Goal: Task Accomplishment & Management: Manage account settings

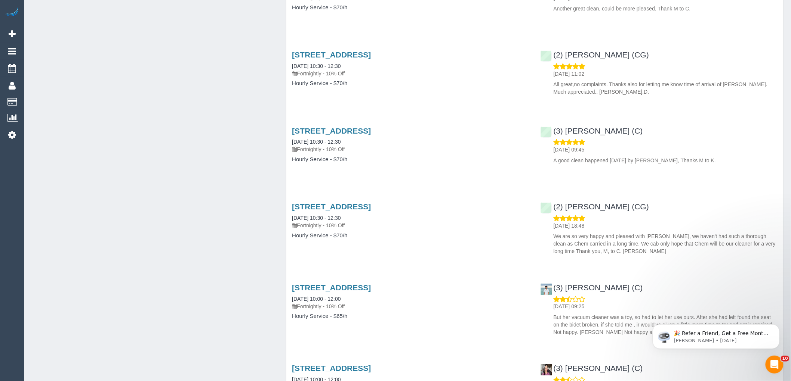
scroll to position [955, 0]
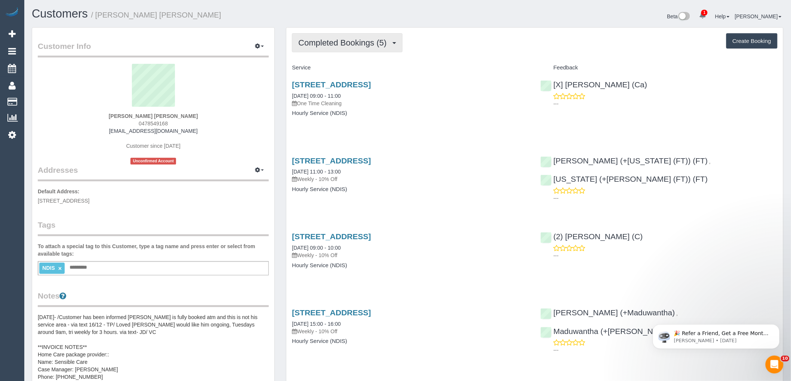
click at [348, 37] on button "Completed Bookings (5)" at bounding box center [347, 42] width 111 height 19
click at [486, 39] on div "Completed Bookings (5) Completed Bookings (5) Upcoming Bookings (0) Cancelled B…" at bounding box center [534, 42] width 485 height 19
click at [343, 42] on span "Completed Bookings (5)" at bounding box center [344, 42] width 92 height 9
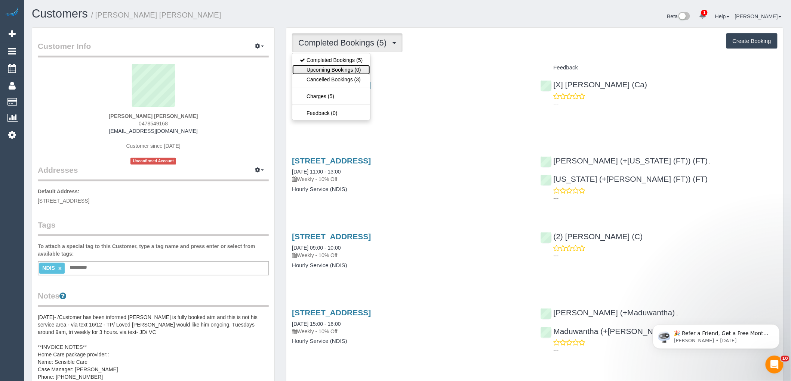
click at [325, 66] on link "Upcoming Bookings (0)" at bounding box center [331, 70] width 78 height 10
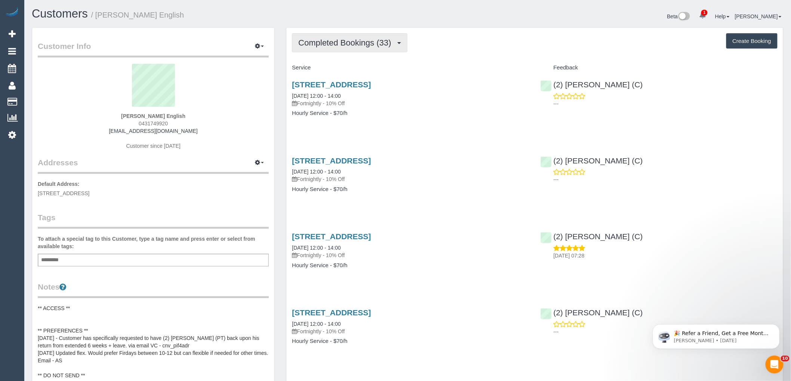
click at [318, 45] on span "Completed Bookings (33)" at bounding box center [346, 42] width 96 height 9
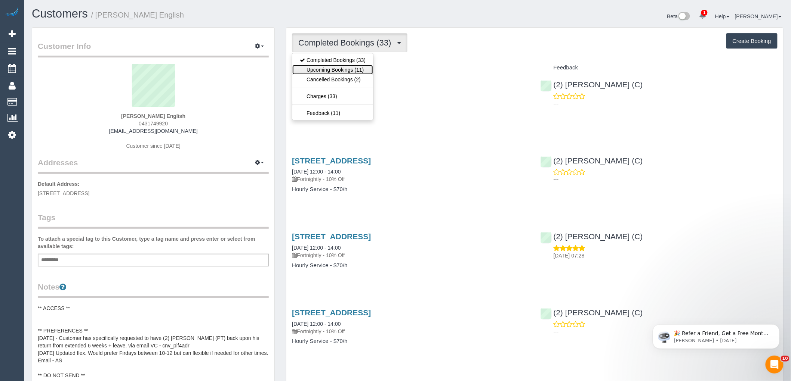
click at [315, 68] on link "Upcoming Bookings (11)" at bounding box center [332, 70] width 81 height 10
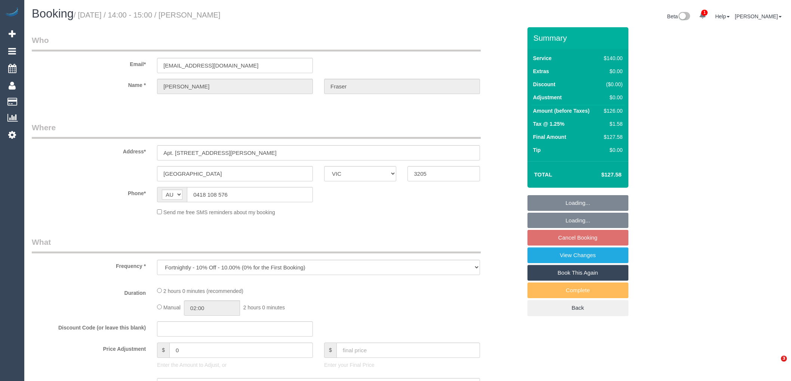
select select "VIC"
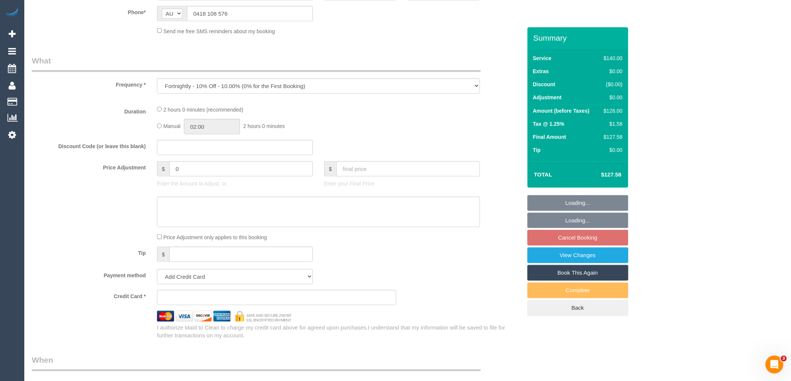
scroll to position [290, 0]
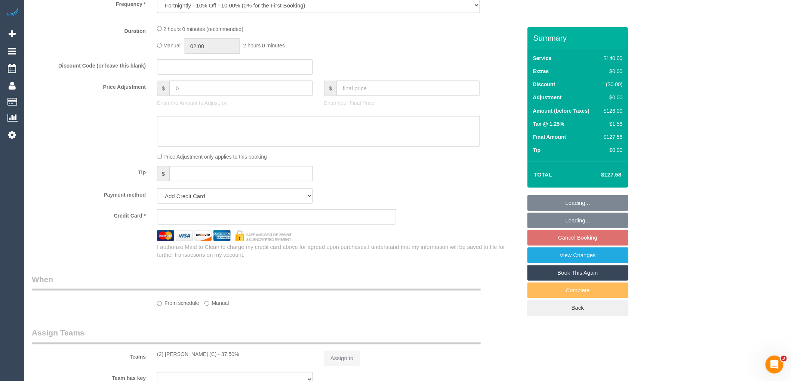
select select "object:544"
select select "string:stripe-pm_1IzuZF2GScqysDRVhKHplSNL"
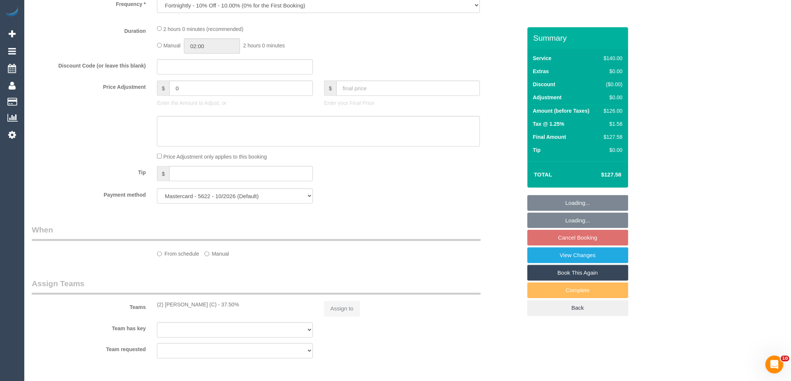
scroll to position [525, 0]
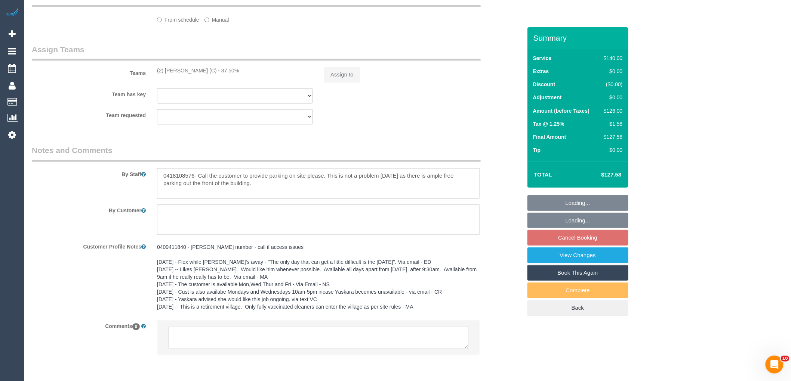
select select "number:28"
select select "number:14"
select select "number:19"
select select "number:24"
select select "number:11"
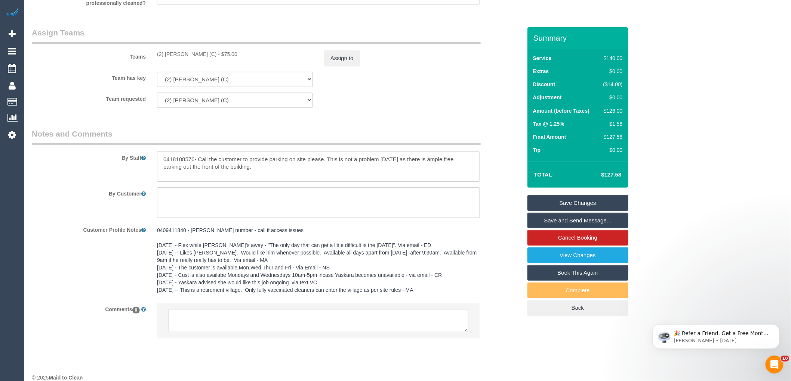
scroll to position [904, 0]
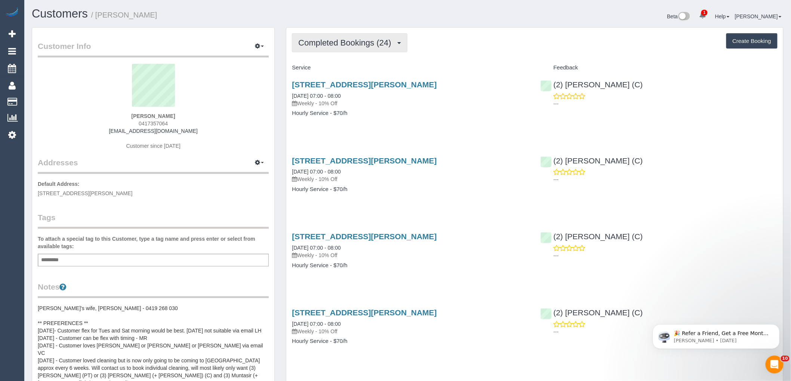
click at [350, 42] on span "Completed Bookings (24)" at bounding box center [346, 42] width 96 height 9
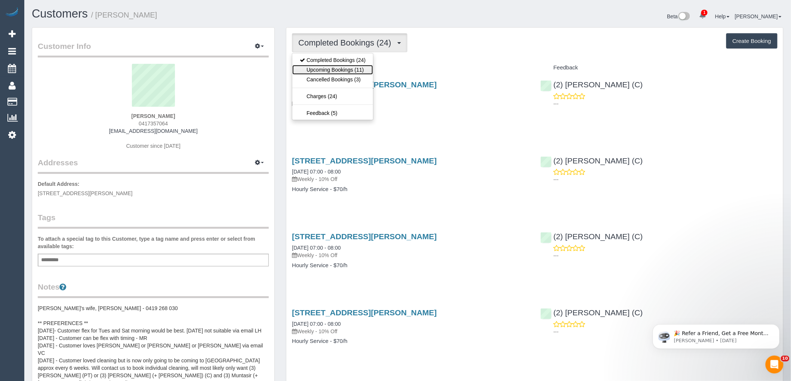
click at [338, 69] on link "Upcoming Bookings (11)" at bounding box center [332, 70] width 81 height 10
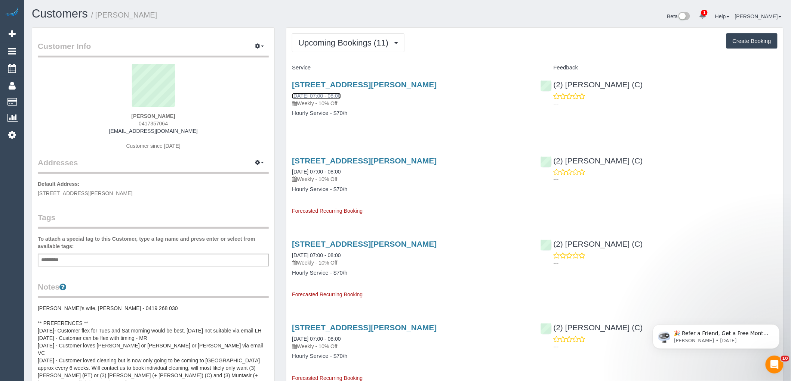
click at [332, 94] on link "23/08/2025 07:00 - 08:00" at bounding box center [316, 96] width 49 height 6
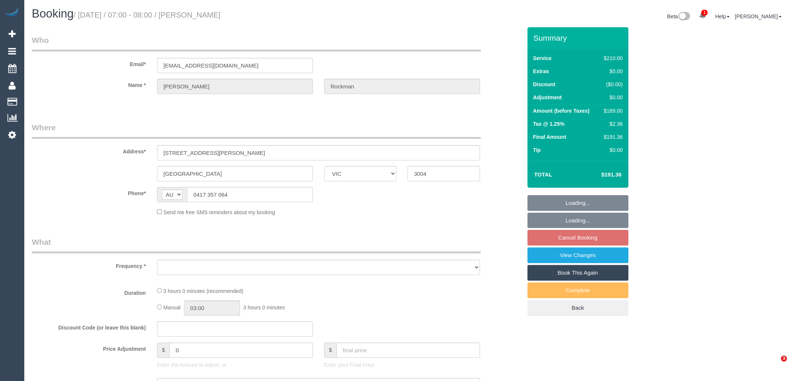
select select "VIC"
select select "string:stripe-pm_1Px0ia2GScqysDRV9S15UkWc"
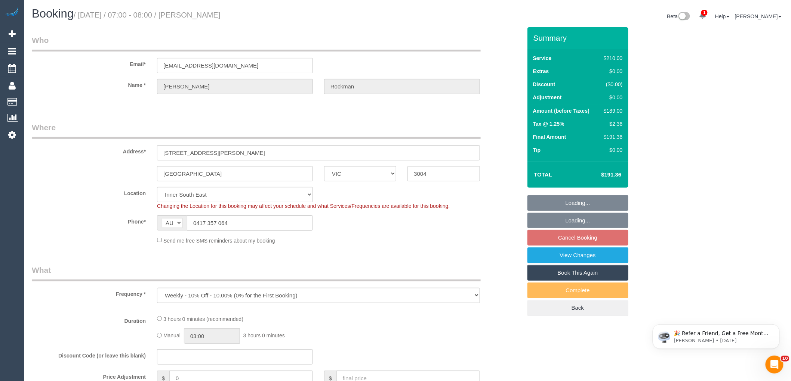
select select "object:544"
select select "180"
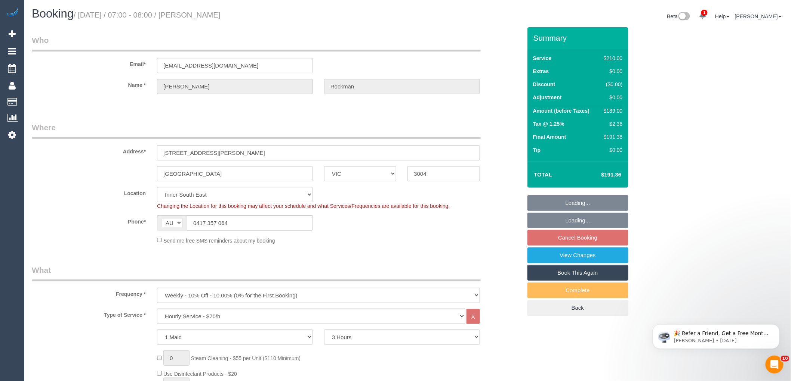
select select "number:29"
select select "number:14"
select select "number:18"
select select "number:24"
select select "number:34"
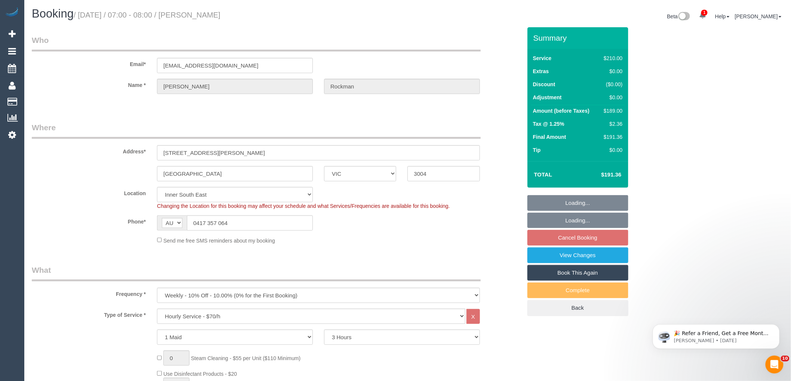
select select "spot1"
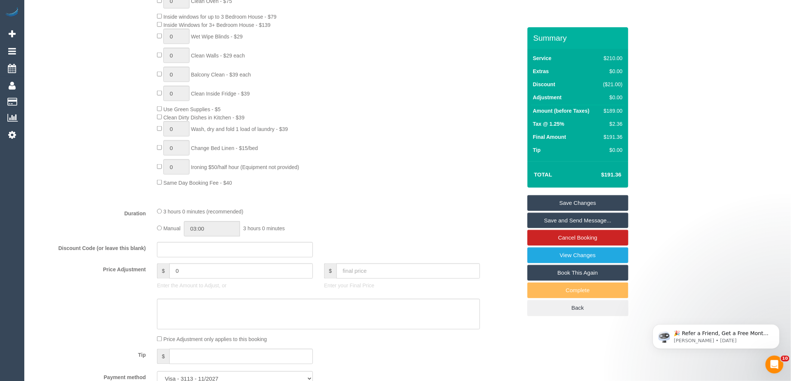
scroll to position [249, 0]
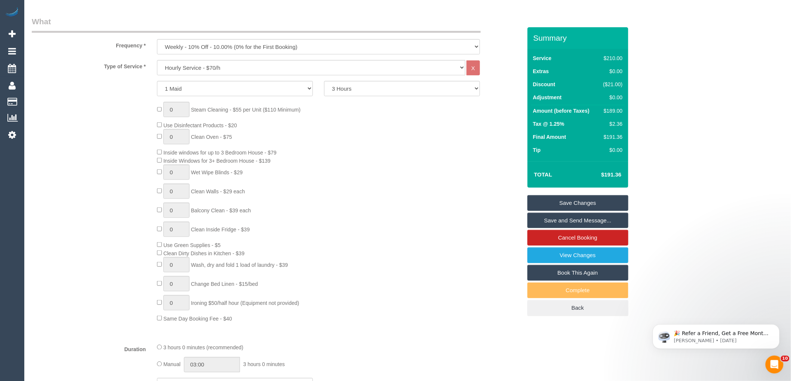
click at [501, 73] on div "Type of Service * Hourly Service - $70/h Hourly Service - $65/h Hourly Service …" at bounding box center [276, 67] width 501 height 15
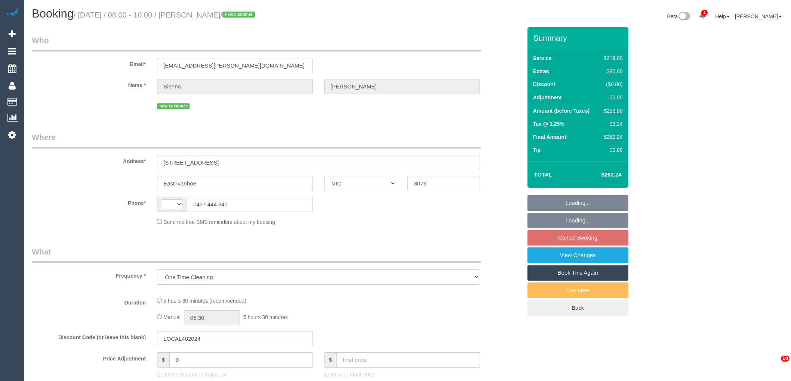
select select "VIC"
select select "string:stripe-pm_1RwvrH2GScqysDRVhzozX3yK"
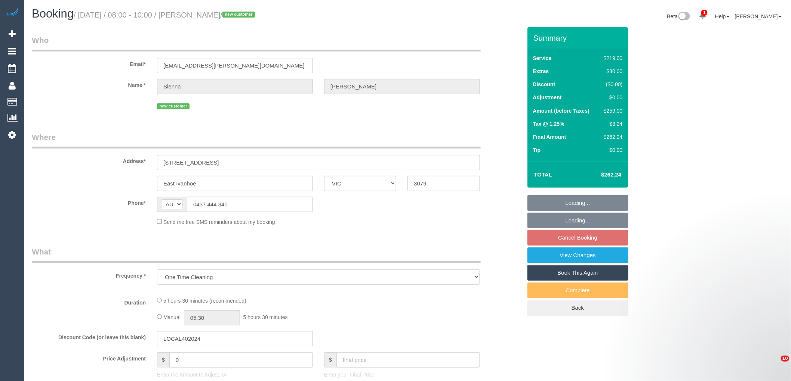
select select "string:AU"
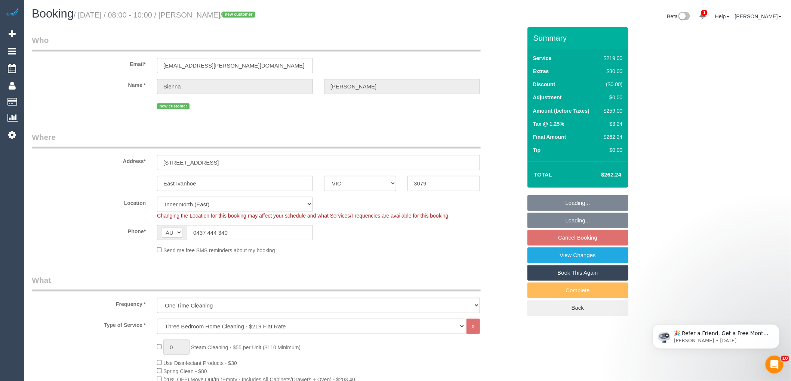
select select "object:852"
select select "number:27"
select select "number:14"
select select "number:19"
select select "number:24"
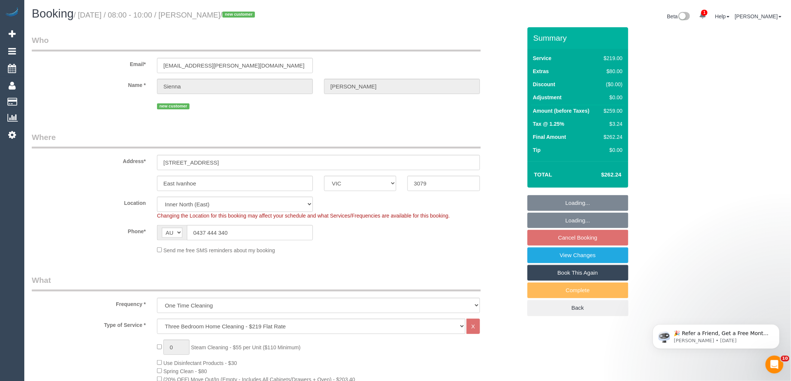
select select "number:33"
select select "number:13"
select select "spot2"
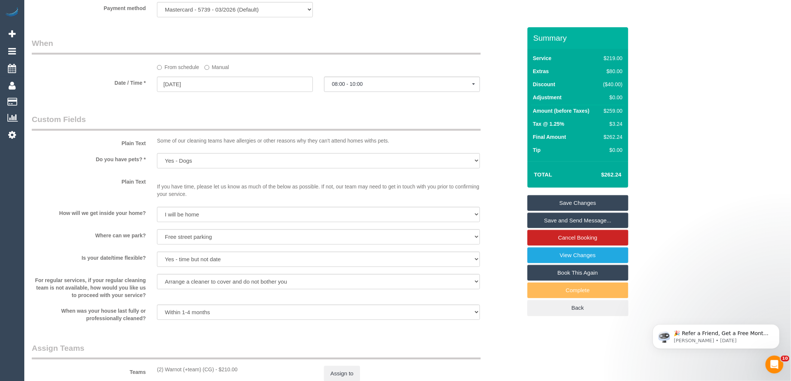
scroll to position [872, 0]
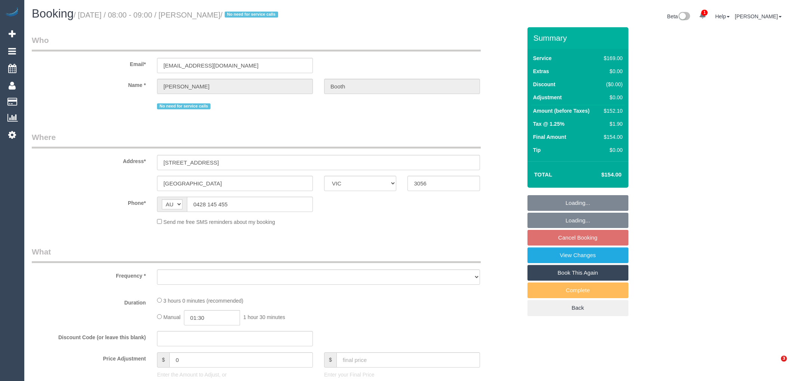
select select "VIC"
select select "object:819"
select select "string:stripe-card_1A2AgX2GScqysDRVhUwUE1vG"
select select "number:28"
select select "number:35"
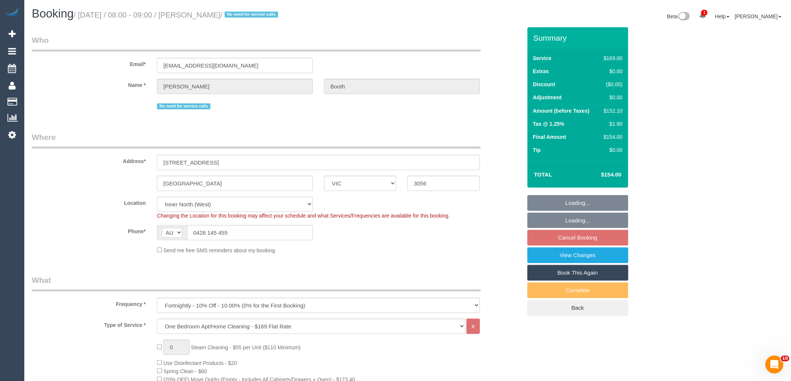
select select "22760"
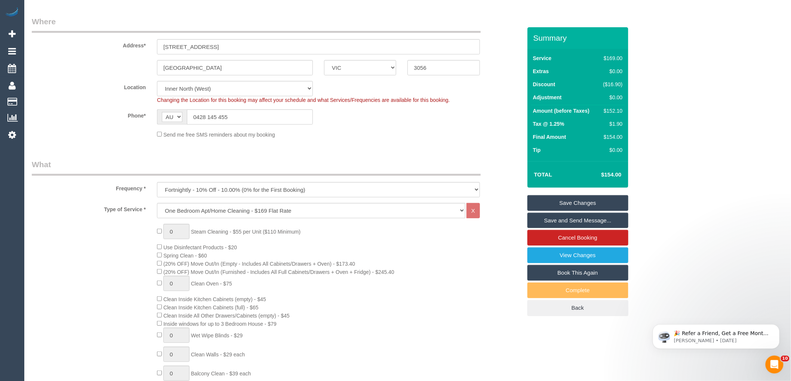
scroll to position [249, 0]
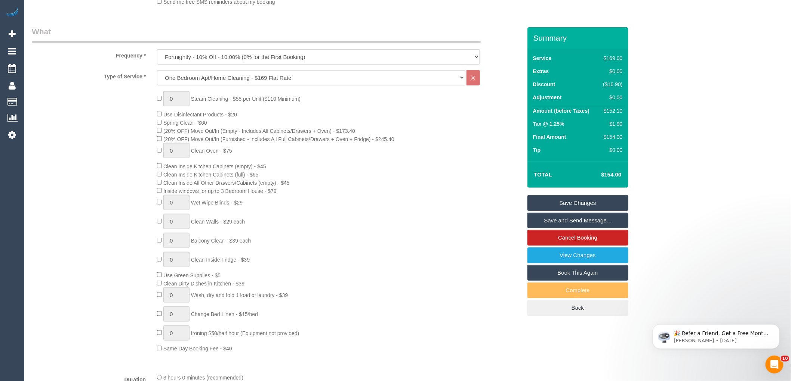
click at [349, 285] on div "0 Steam Cleaning - $55 per Unit ($110 Minimum) Use Disinfectant Products - $20 …" at bounding box center [338, 222] width 375 height 262
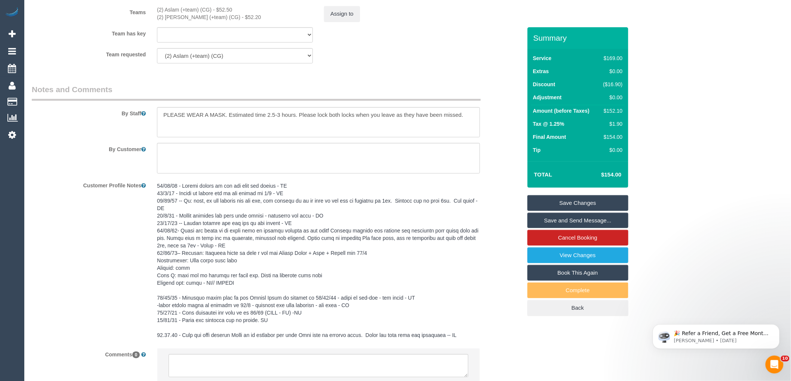
scroll to position [1270, 0]
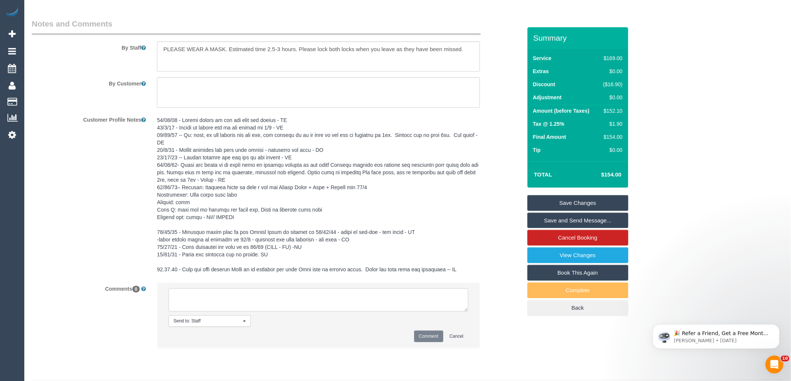
click at [196, 309] on textarea at bounding box center [318, 300] width 300 height 23
click at [312, 307] on textarea at bounding box center [318, 300] width 300 height 23
click at [383, 308] on textarea at bounding box center [318, 300] width 300 height 23
type textarea "Customer requested earlier AW via email - agreed to 7.30am AW as a one off for …"
click at [438, 343] on button "Comment" at bounding box center [428, 337] width 29 height 12
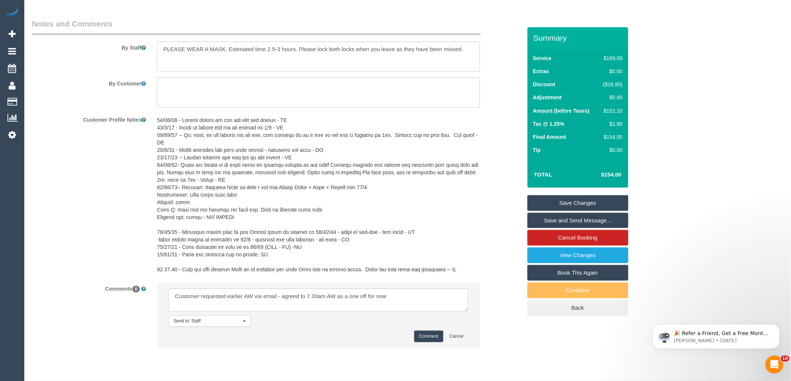
click at [514, 343] on div "Comments 0 Send to: Staff Nothing selected Send to: Staff Send to: Customer Sen…" at bounding box center [276, 319] width 501 height 73
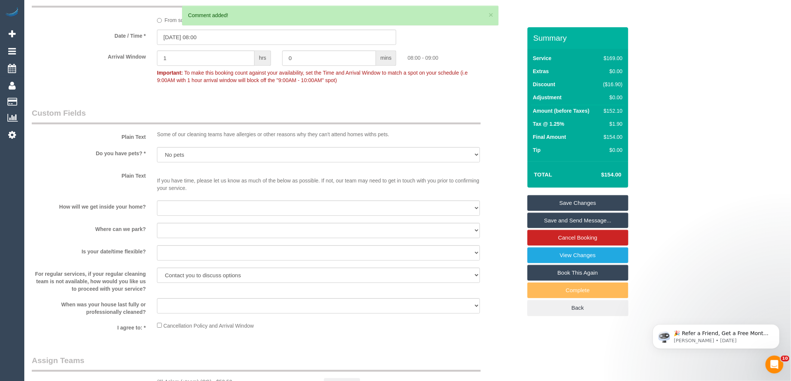
scroll to position [689, 0]
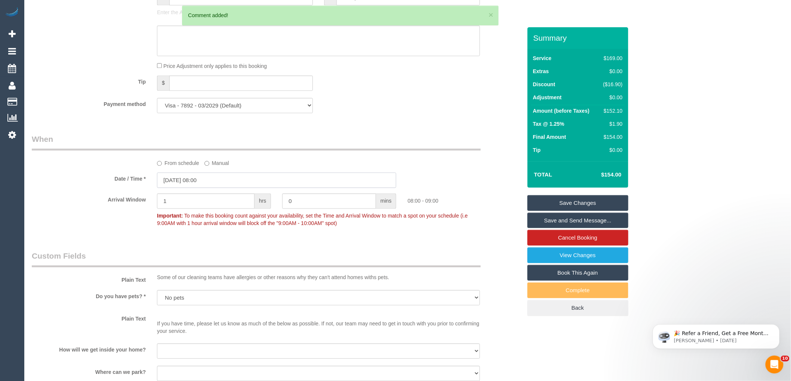
click at [217, 186] on input "27/08/2025 08:00" at bounding box center [276, 180] width 239 height 15
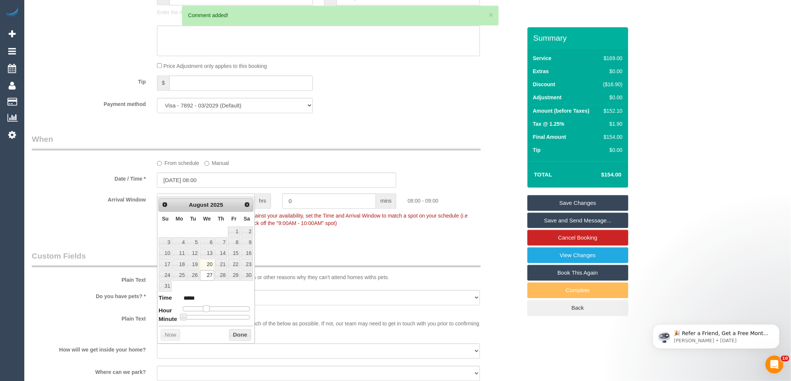
type input "27/08/2025 07:00"
type input "*****"
click at [202, 311] on span at bounding box center [203, 309] width 7 height 7
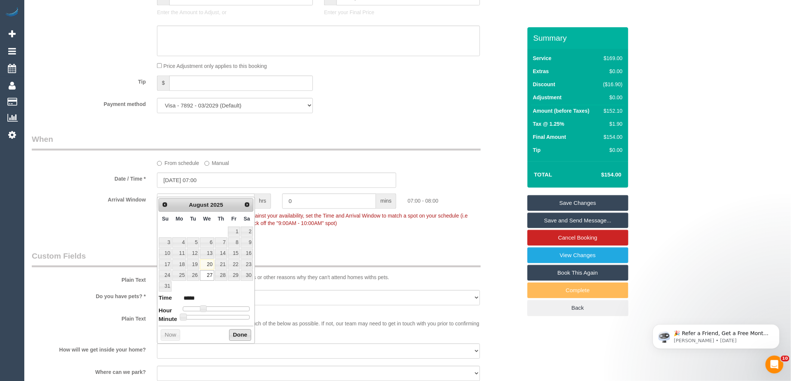
click at [239, 334] on button "Done" at bounding box center [240, 336] width 22 height 12
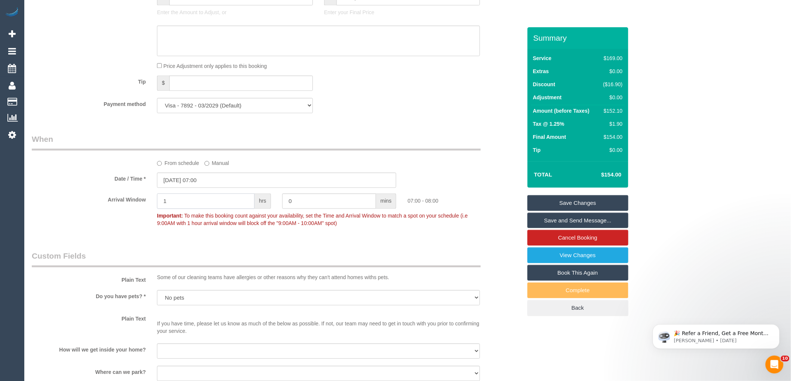
click at [219, 205] on input "1" at bounding box center [206, 201] width 98 height 15
type input "0"
click at [316, 209] on input "0" at bounding box center [329, 201] width 94 height 15
type input "30"
click at [478, 180] on sui-booking-spot "From schedule Manual Date / Time * 27/08/2025 07:00 Arrival Window 0 hrs 30 min…" at bounding box center [277, 182] width 490 height 97
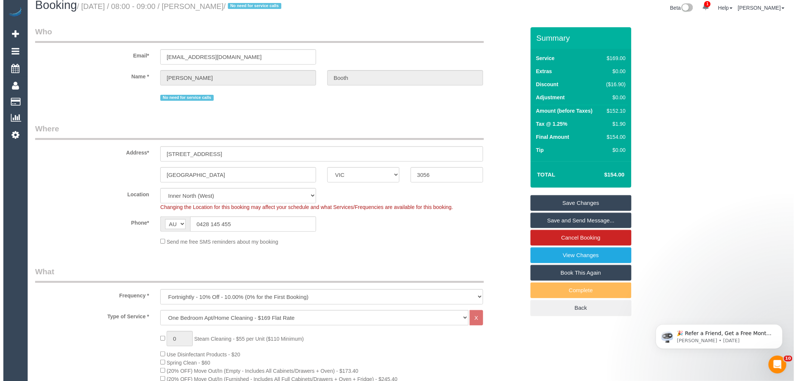
scroll to position [0, 0]
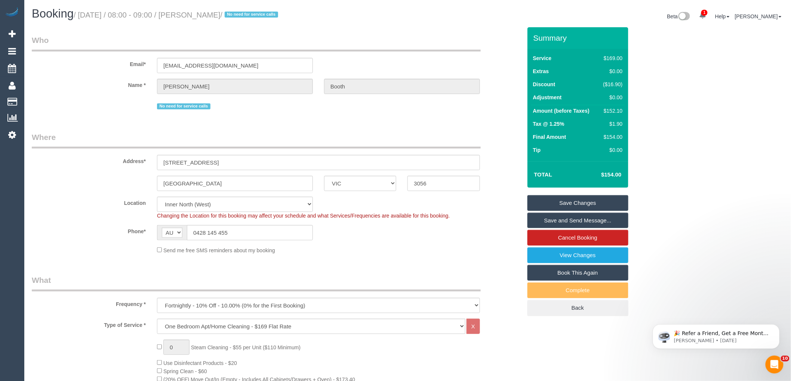
drag, startPoint x: 230, startPoint y: 12, endPoint x: 191, endPoint y: 16, distance: 39.2
click at [191, 16] on small "/ August 27, 2025 / 08:00 - 09:00 / Julie Booth / No need for service calls" at bounding box center [177, 15] width 207 height 8
copy small "Julie Booth"
drag, startPoint x: 453, startPoint y: 256, endPoint x: 461, endPoint y: 251, distance: 9.9
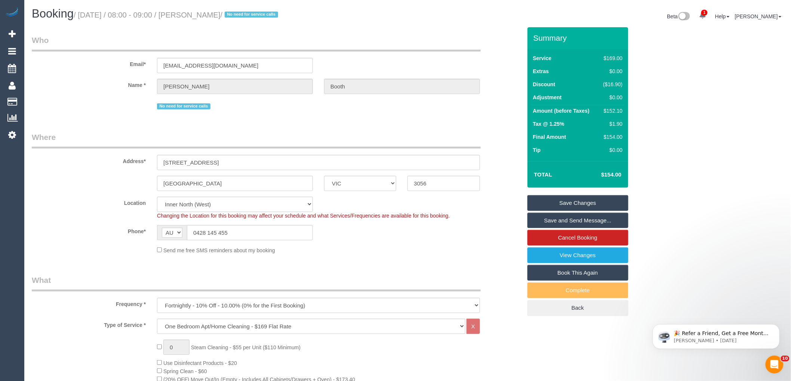
click at [453, 256] on fieldset "Where Address* 19/825 Park Street Brunswick ACT NSW NT QLD SA TAS VIC WA 3056 L…" at bounding box center [277, 196] width 490 height 128
click at [552, 223] on link "Save and Send Message..." at bounding box center [577, 221] width 101 height 16
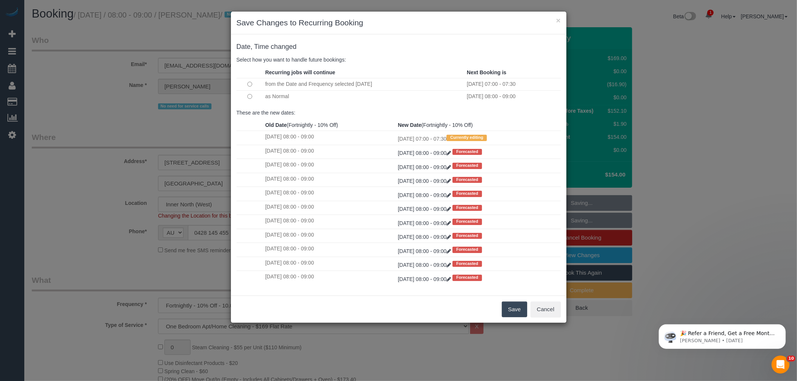
click at [521, 308] on button "Save" at bounding box center [514, 310] width 25 height 16
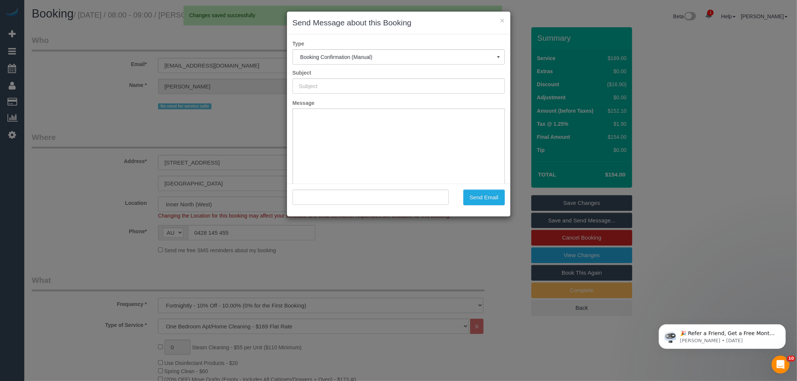
type input "Booking Confirmed"
type input ""Julie Booth" <juliebooth08@optusnet.com.au>"
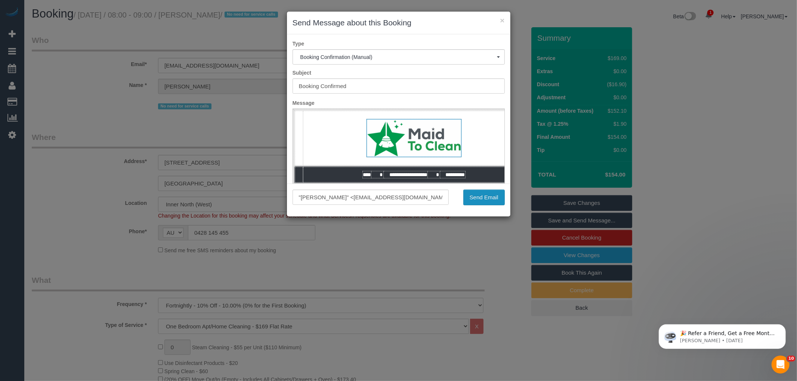
click at [494, 201] on button "Send Email" at bounding box center [483, 198] width 41 height 16
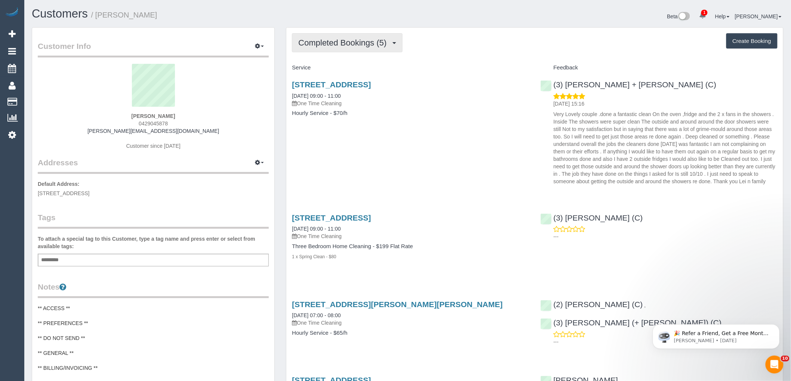
click at [374, 45] on span "Completed Bookings (5)" at bounding box center [344, 42] width 92 height 9
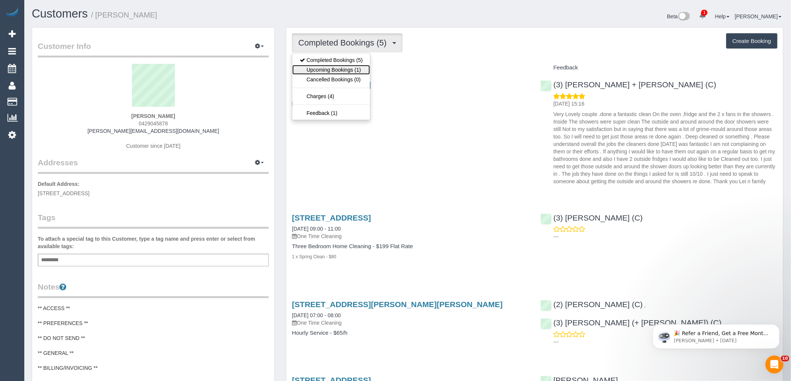
click at [350, 70] on link "Upcoming Bookings (1)" at bounding box center [331, 70] width 78 height 10
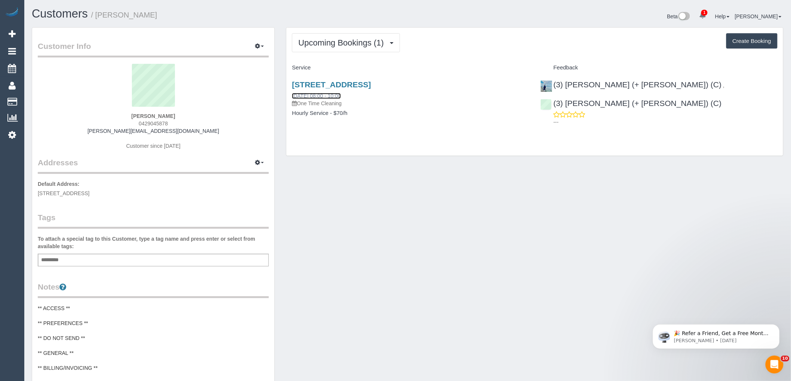
click at [340, 95] on link "23/08/2025 08:00 - 10:00" at bounding box center [316, 96] width 49 height 6
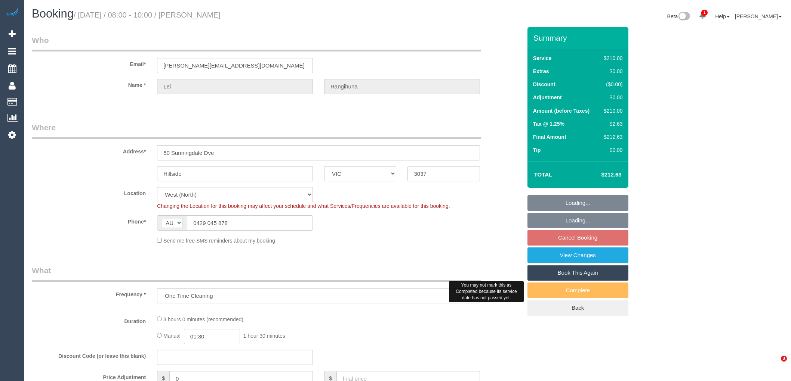
select select "VIC"
select select "object:572"
select select "string:stripe-pm_1PqppR2GScqysDRVChS9sRwO"
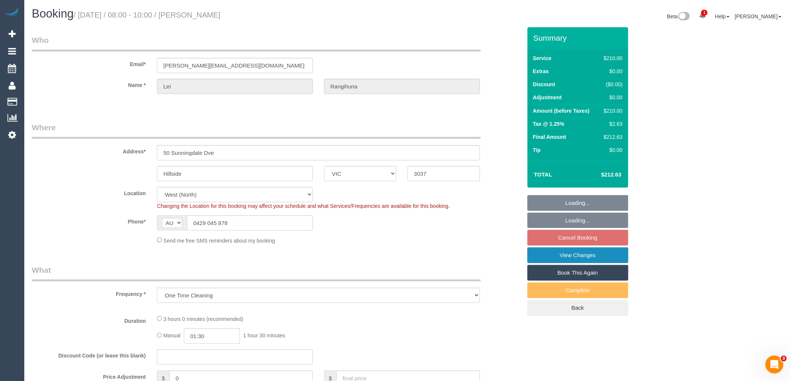
click at [597, 260] on link "View Changes" at bounding box center [577, 256] width 101 height 16
select select "180"
select select "number:29"
select select "number:14"
select select "number:19"
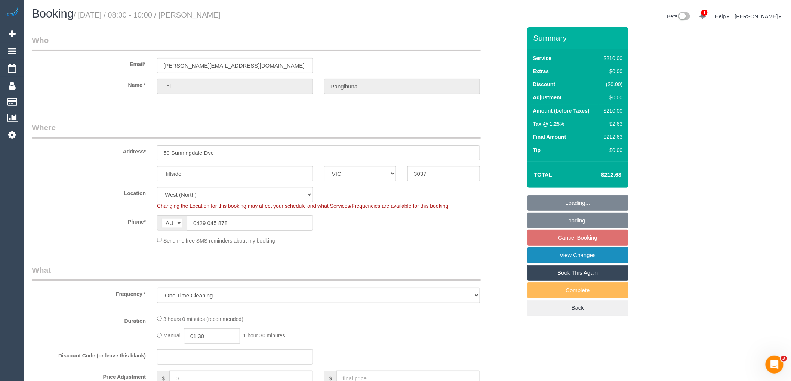
select select "number:36"
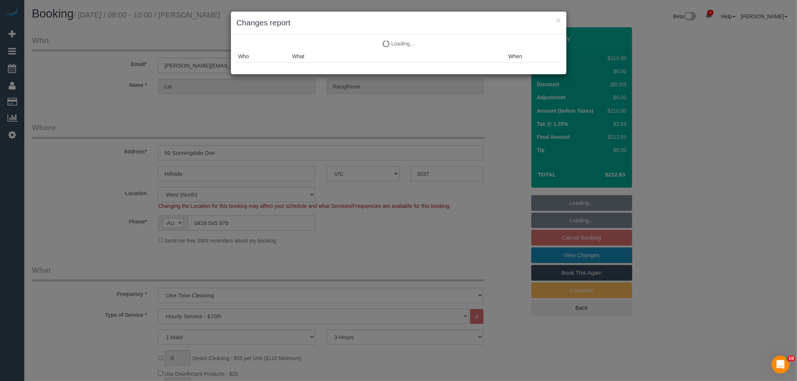
select select "spot1"
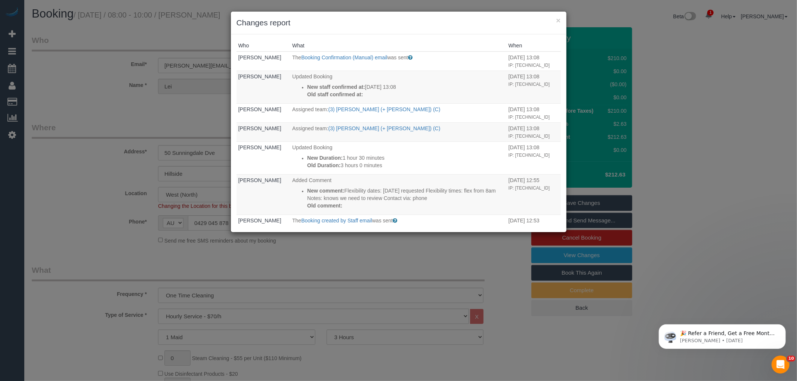
click at [477, 43] on th "What" at bounding box center [398, 46] width 216 height 12
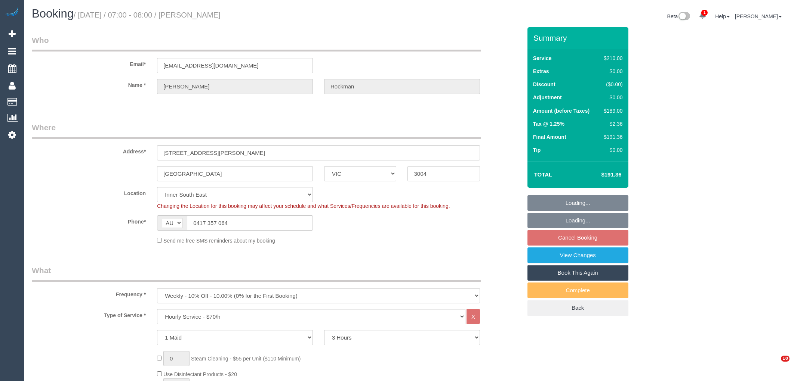
select select "VIC"
select select "180"
select select "number:29"
select select "number:14"
select select "number:18"
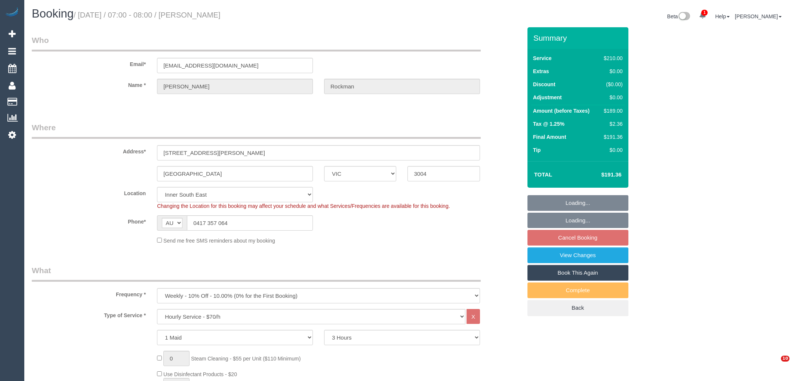
select select "number:24"
select select "number:34"
select select "spot1"
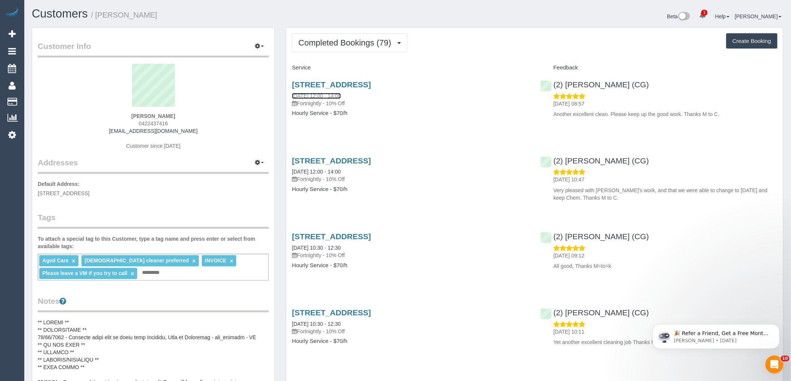
click at [334, 95] on link "[DATE] 12:00 - 14:00" at bounding box center [316, 96] width 49 height 6
click at [328, 43] on span "Completed Bookings (79)" at bounding box center [346, 42] width 96 height 9
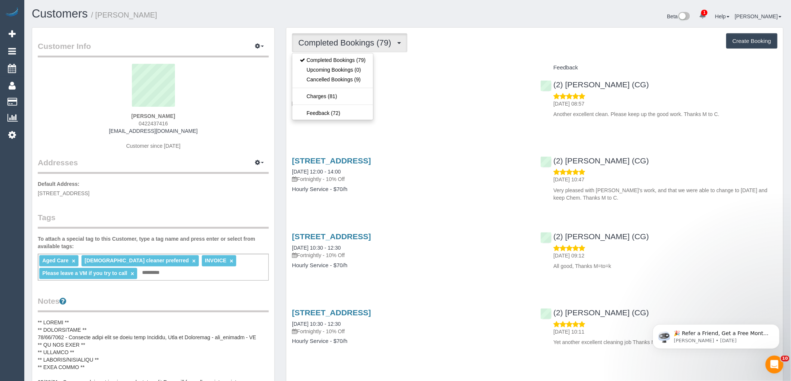
click at [487, 48] on div "Completed Bookings (79) Completed Bookings (79) Upcoming Bookings (0) Cancelled…" at bounding box center [534, 42] width 485 height 19
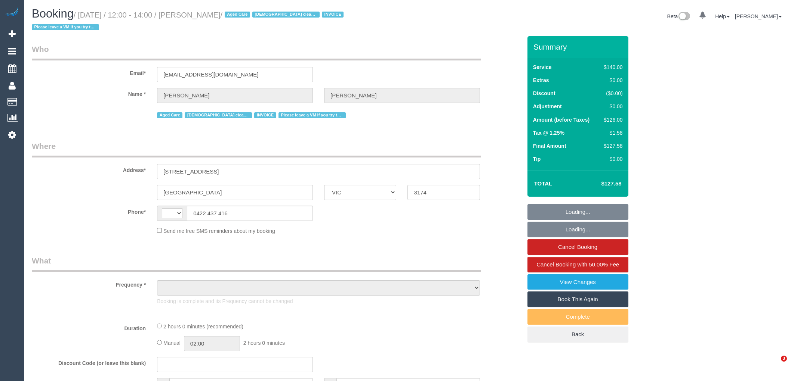
select select "VIC"
select select "number:29"
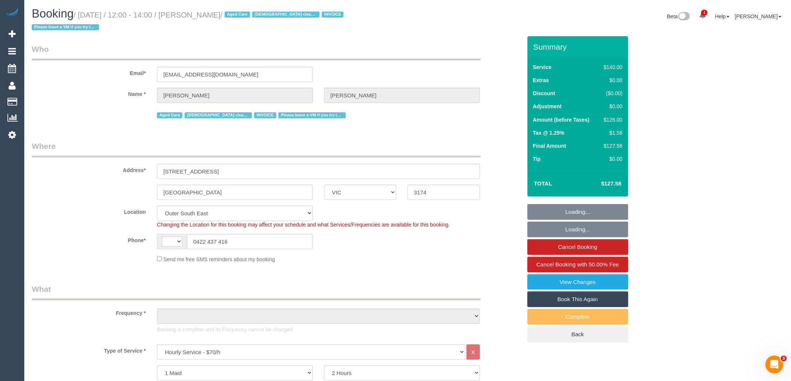
select select "string:AU"
select select "object:1185"
select select "spot1"
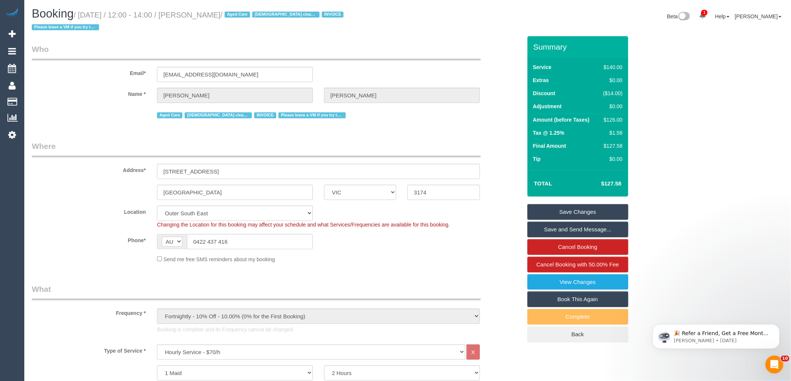
click at [231, 15] on small "/ July 26, 2025 / 12:00 - 14:00 / Christopher Daley / Aged Care Female cleaner …" at bounding box center [189, 21] width 314 height 21
copy small "Daley"
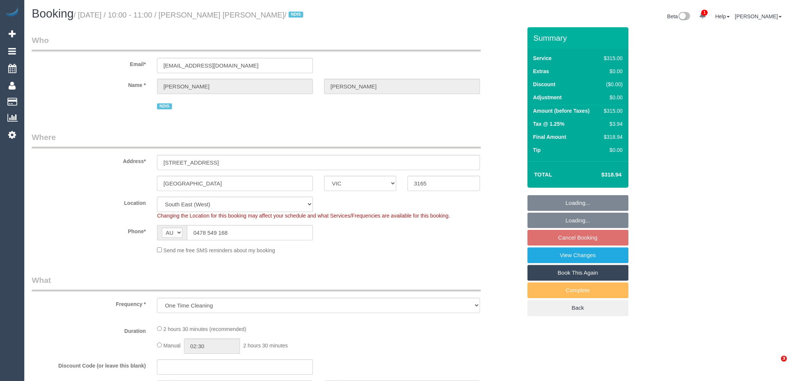
select select "VIC"
select select "object:552"
select select "2"
select select "150"
select select "number:28"
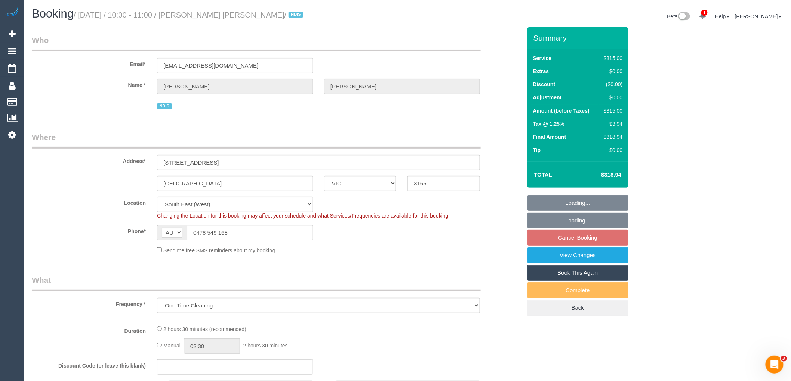
select select "number:14"
select select "number:19"
select select "number:25"
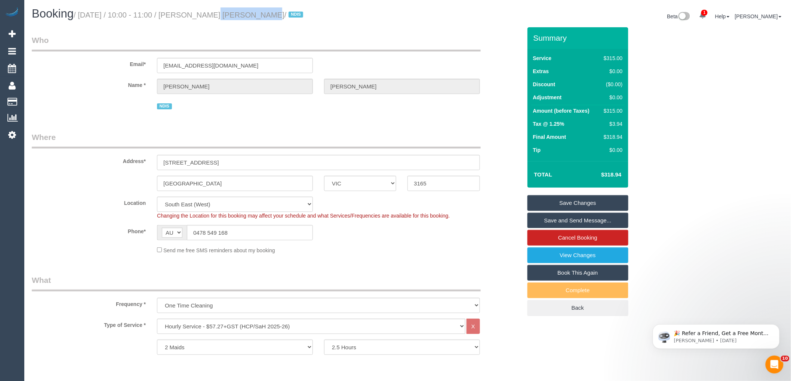
drag, startPoint x: 243, startPoint y: 14, endPoint x: 192, endPoint y: 13, distance: 50.5
click at [192, 13] on small "/ August 23, 2025 / 10:00 - 11:00 / Dong Liang Wu / NDIS" at bounding box center [190, 15] width 232 height 8
copy small "Dong Liang Wu"
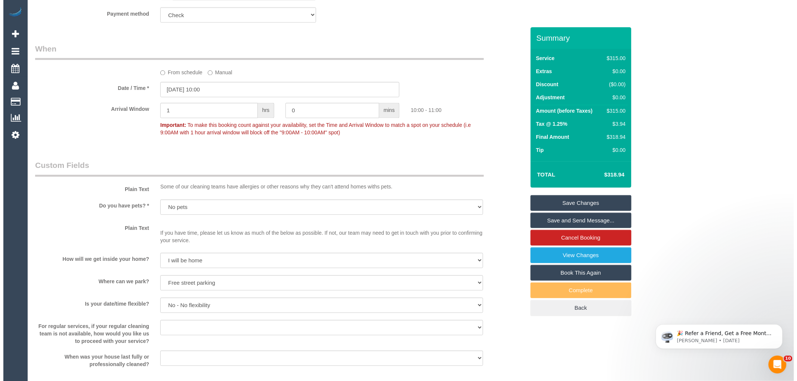
scroll to position [830, 0]
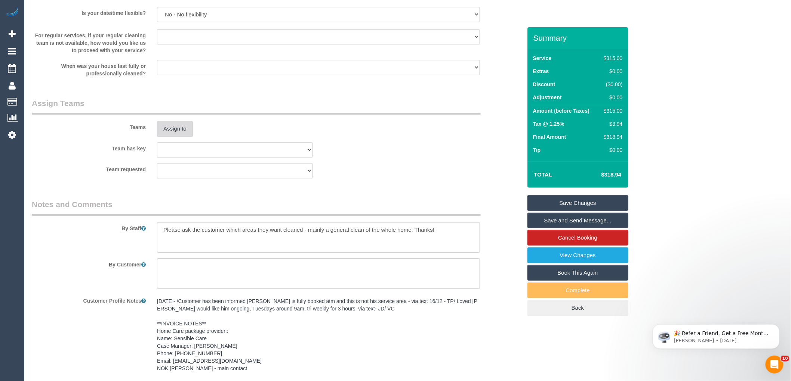
click at [177, 125] on button "Assign to" at bounding box center [175, 129] width 36 height 16
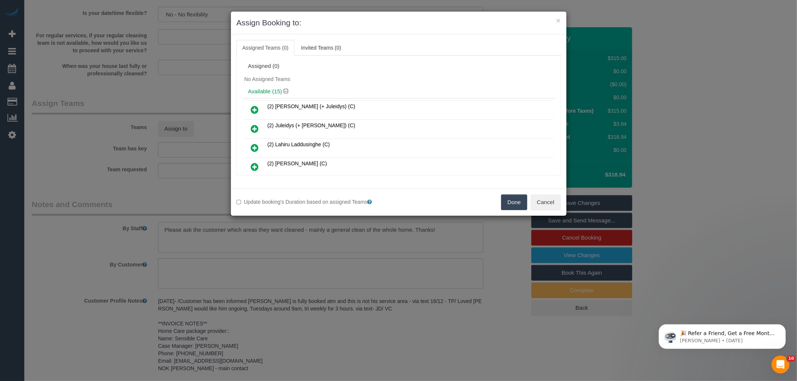
click at [363, 70] on div "Assigned (0)" at bounding box center [398, 66] width 312 height 14
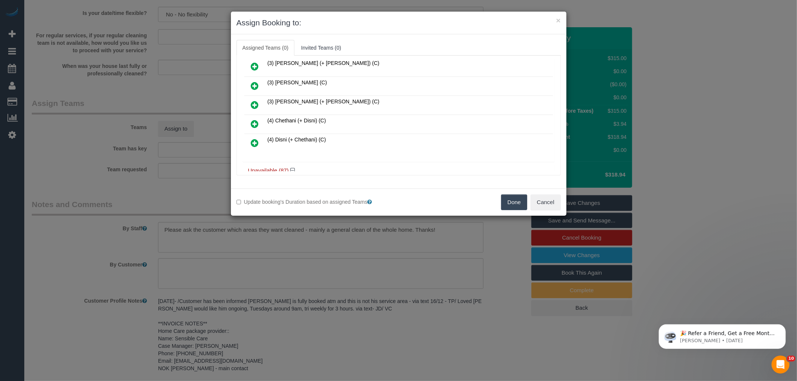
click at [255, 122] on icon at bounding box center [255, 124] width 8 height 9
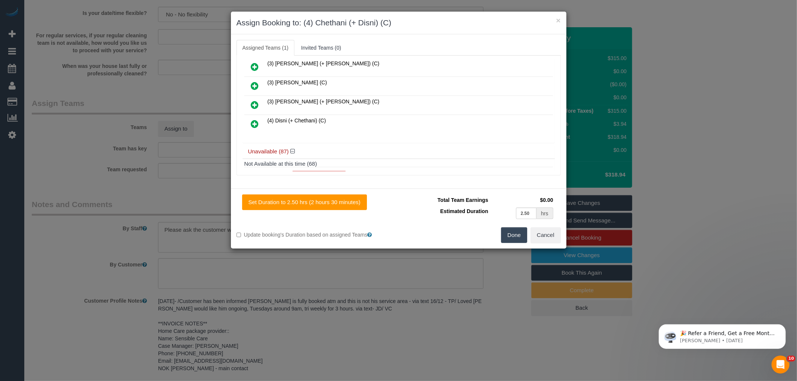
click at [253, 121] on icon at bounding box center [255, 124] width 8 height 9
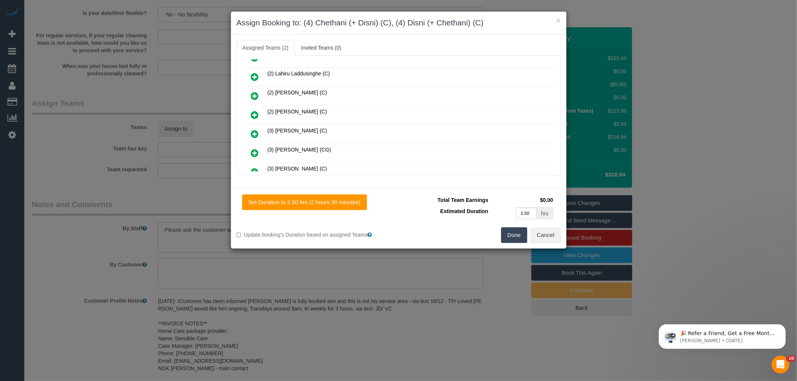
scroll to position [0, 0]
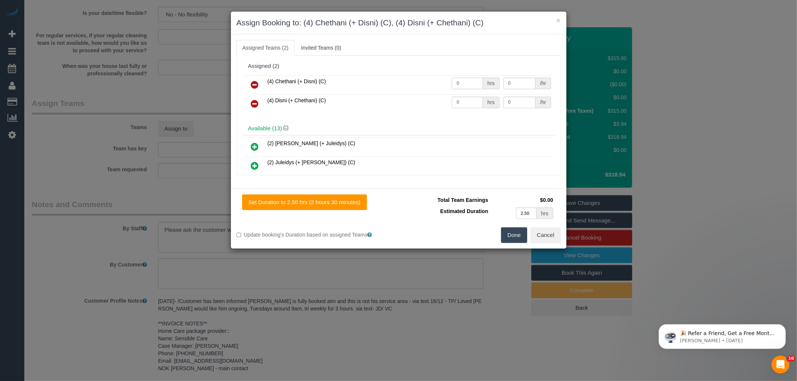
click at [460, 86] on input "0" at bounding box center [467, 84] width 31 height 12
type input "2.5"
click at [464, 102] on input "0" at bounding box center [467, 103] width 31 height 12
type input "2.5"
click at [521, 82] on input "0" at bounding box center [519, 84] width 32 height 12
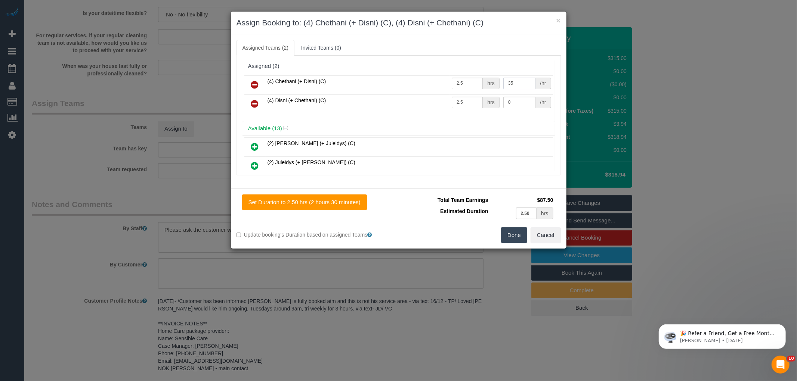
type input "35"
click at [525, 105] on input "0" at bounding box center [519, 103] width 32 height 12
type input "35"
click at [513, 233] on button "Done" at bounding box center [514, 236] width 26 height 16
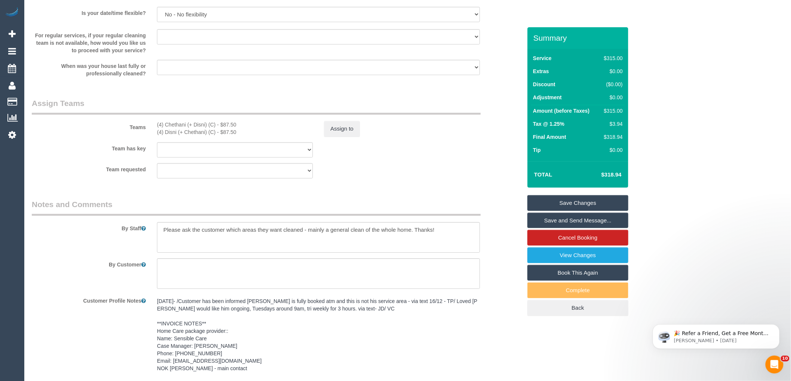
click at [513, 247] on div "× Assign Booking to: (4) Chethani (+ Disni) (C), (4) Disni (+ Chethani) (C) Ass…" at bounding box center [395, 190] width 791 height 381
click at [567, 219] on link "Save and Send Message..." at bounding box center [577, 221] width 101 height 16
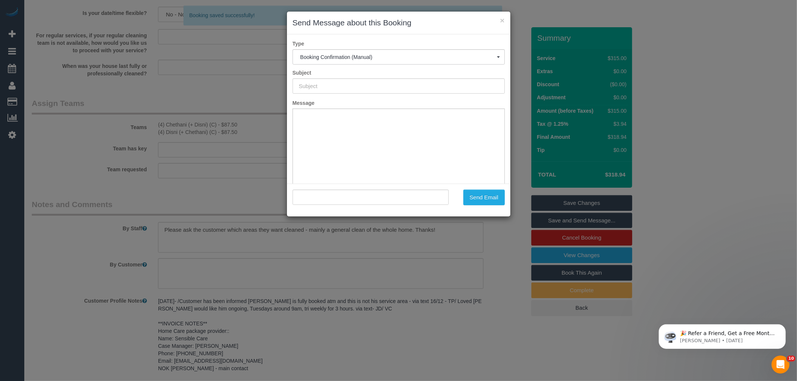
type input "Booking Confirmed"
type input ""Dong Liang Wu" <magcolwu@yahoo.com.au>"
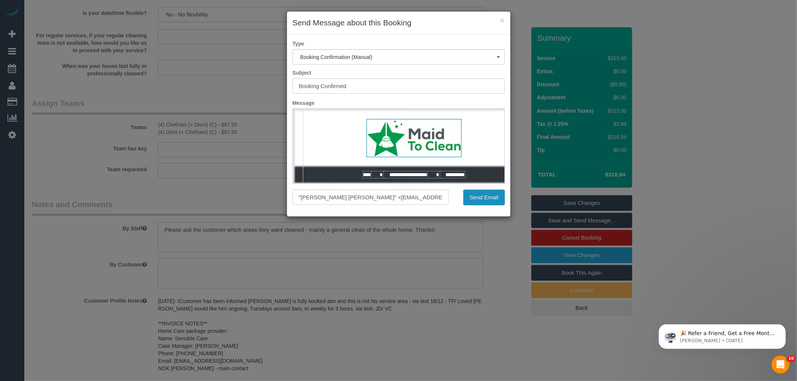
click at [481, 197] on button "Send Email" at bounding box center [483, 198] width 41 height 16
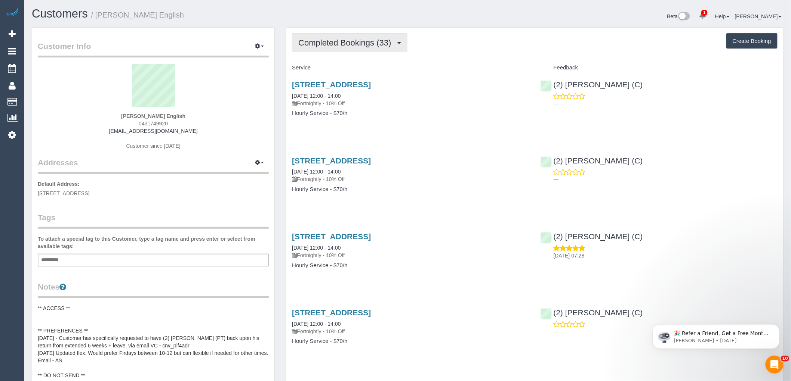
click at [393, 45] on span "Completed Bookings (33)" at bounding box center [346, 42] width 96 height 9
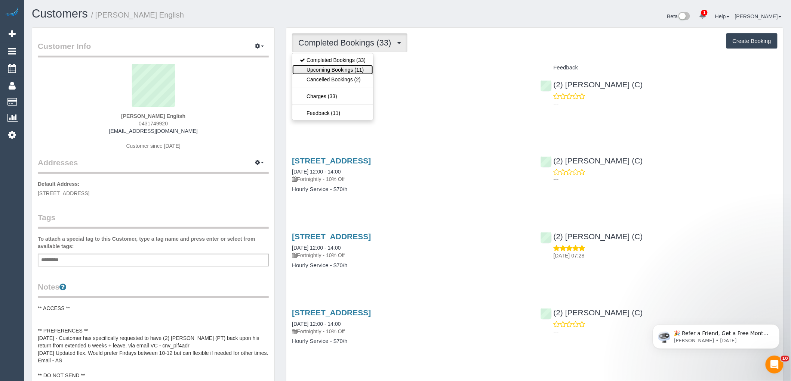
click at [350, 68] on link "Upcoming Bookings (11)" at bounding box center [332, 70] width 81 height 10
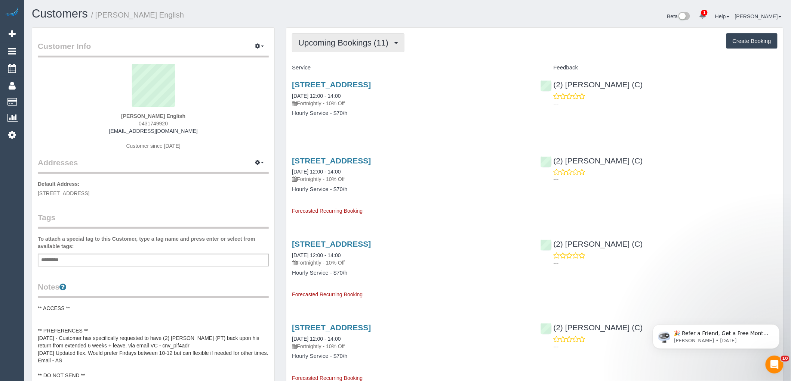
click at [372, 42] on span "Upcoming Bookings (11)" at bounding box center [345, 42] width 94 height 9
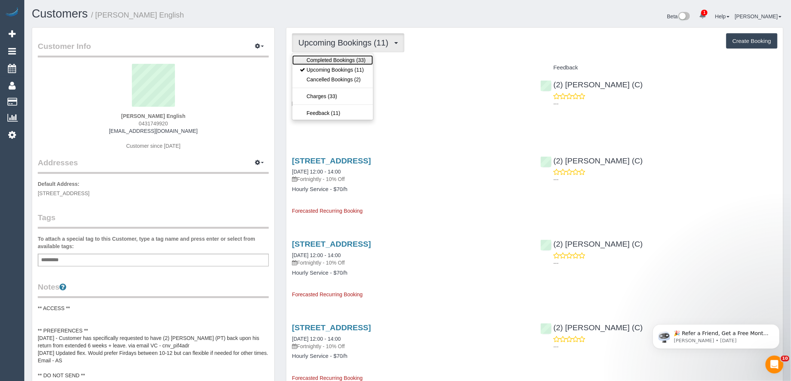
click at [346, 58] on link "Completed Bookings (33)" at bounding box center [332, 60] width 81 height 10
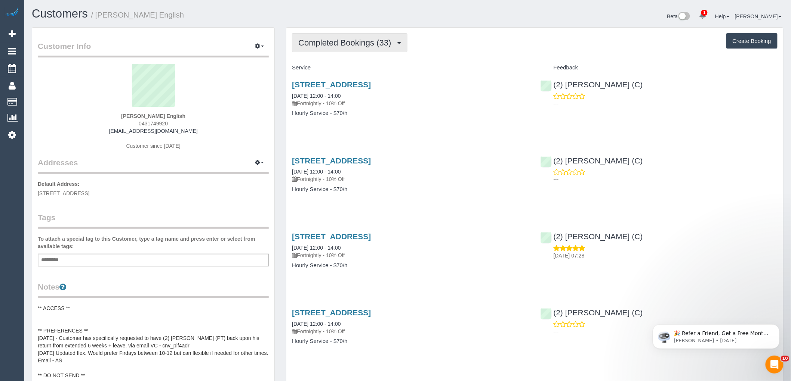
click at [362, 38] on span "Completed Bookings (33)" at bounding box center [346, 42] width 96 height 9
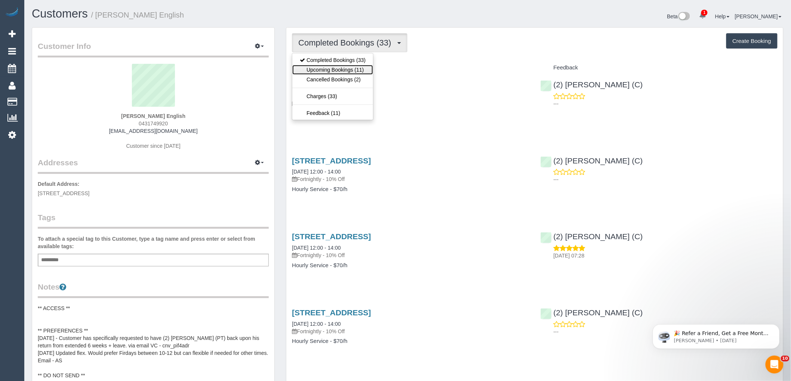
click at [330, 72] on link "Upcoming Bookings (11)" at bounding box center [332, 70] width 81 height 10
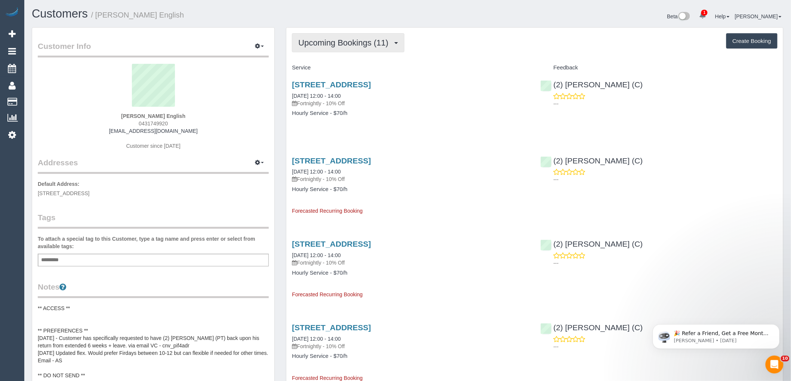
drag, startPoint x: 367, startPoint y: 45, endPoint x: 354, endPoint y: 53, distance: 15.4
click at [367, 45] on span "Upcoming Bookings (11)" at bounding box center [345, 42] width 94 height 9
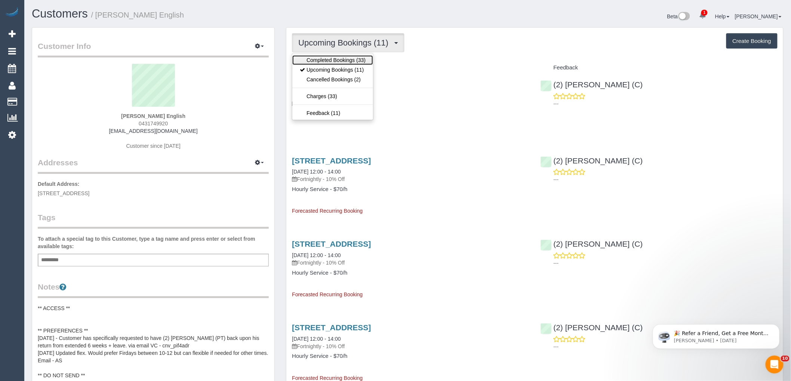
click at [340, 61] on link "Completed Bookings (33)" at bounding box center [332, 60] width 81 height 10
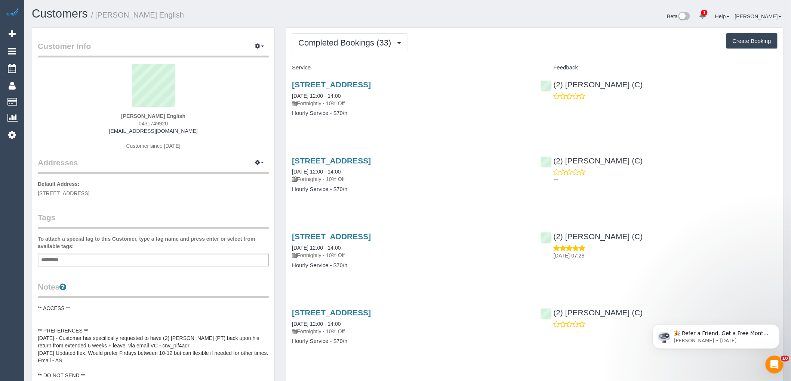
click at [353, 45] on span "Completed Bookings (33)" at bounding box center [346, 42] width 96 height 9
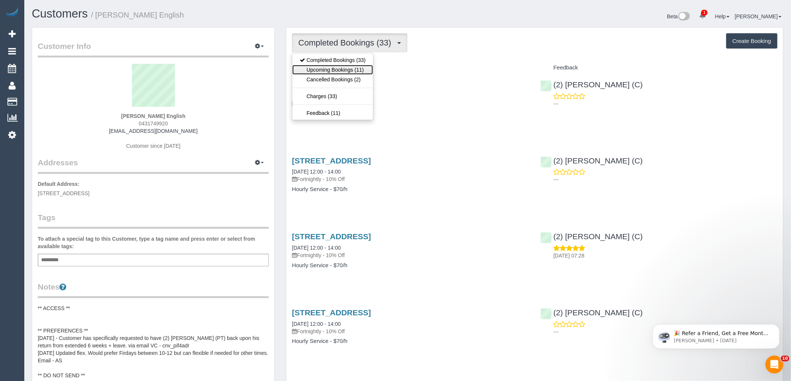
click at [342, 66] on link "Upcoming Bookings (11)" at bounding box center [332, 70] width 81 height 10
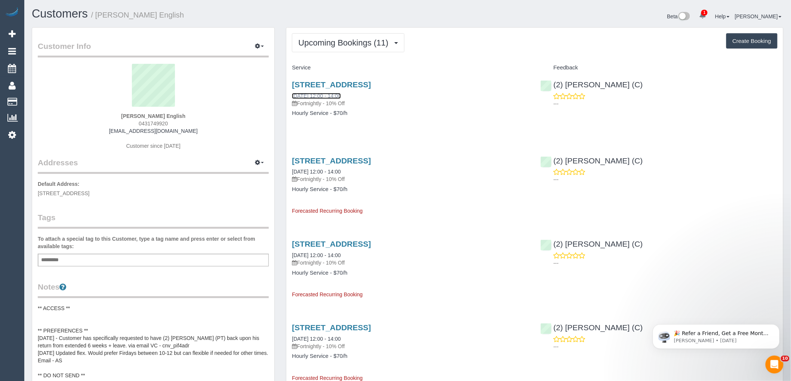
click at [329, 95] on link "29/08/2025 12:00 - 14:00" at bounding box center [316, 96] width 49 height 6
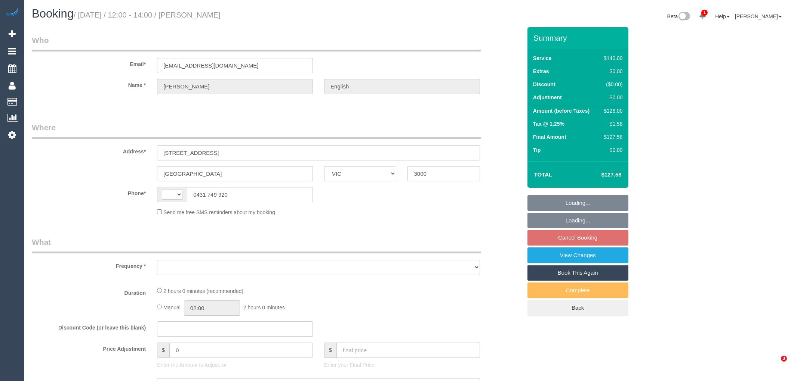
select select "VIC"
select select "string:AU"
select select "string:stripe-pm_1PDe5J2GScqysDRVadcUNVKp"
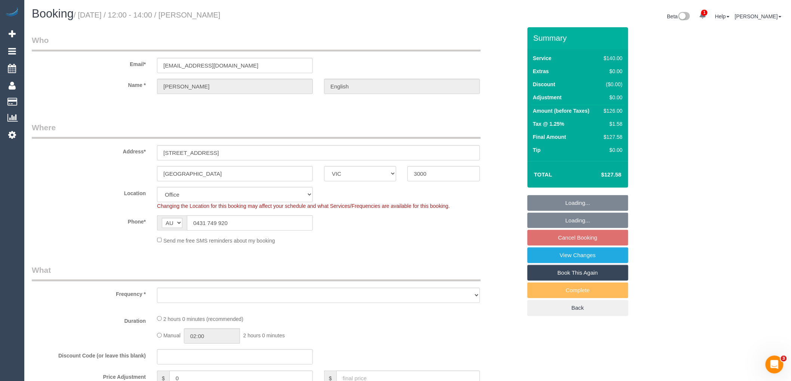
select select "object:849"
select select "number:28"
select select "number:14"
select select "number:21"
select select "number:25"
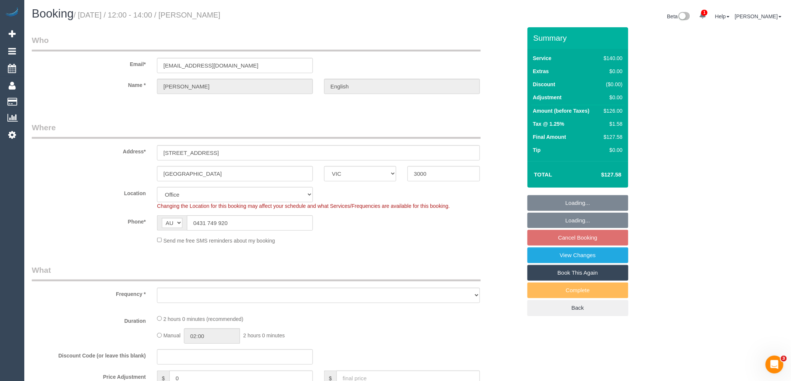
select select "number:34"
select select "number:11"
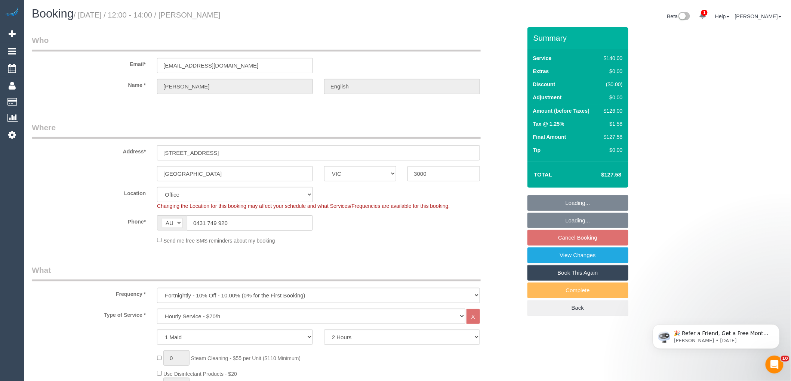
select select "object:2142"
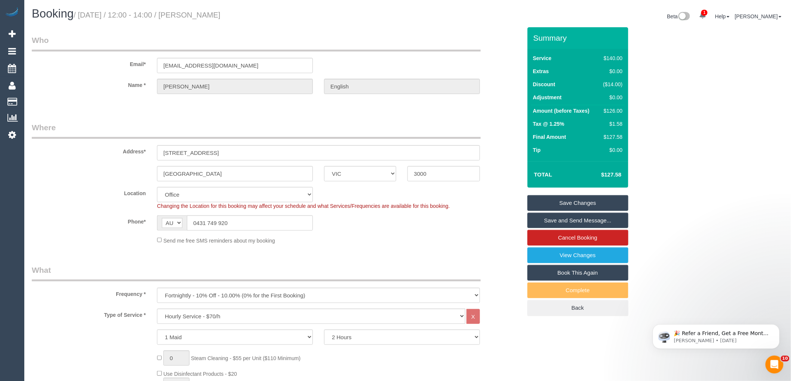
scroll to position [83, 0]
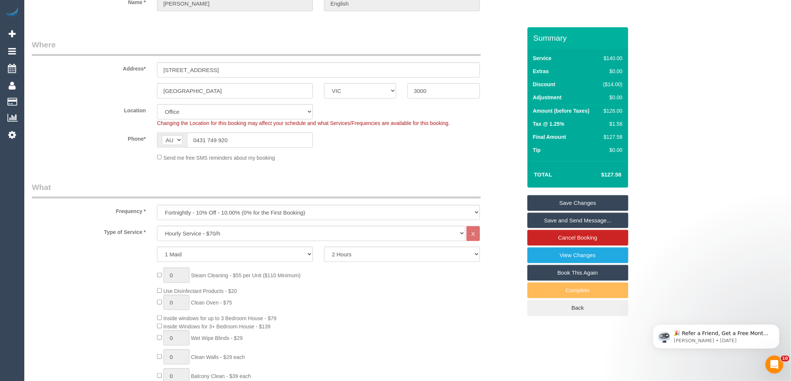
click at [383, 311] on div "0 Steam Cleaning - $55 per Unit ($110 Minimum) Use Disinfectant Products - $20 …" at bounding box center [338, 378] width 375 height 221
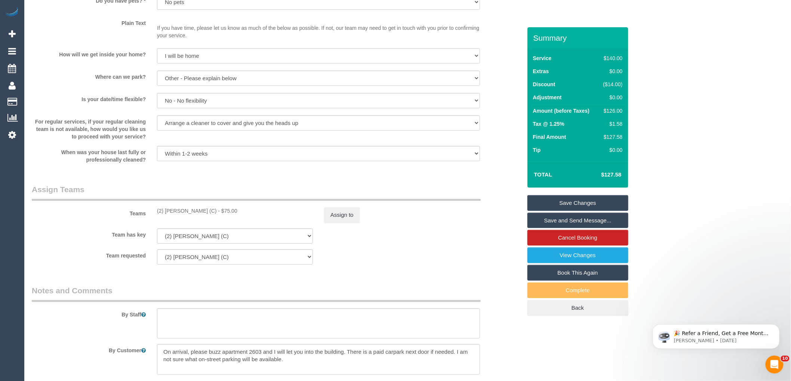
scroll to position [1209, 0]
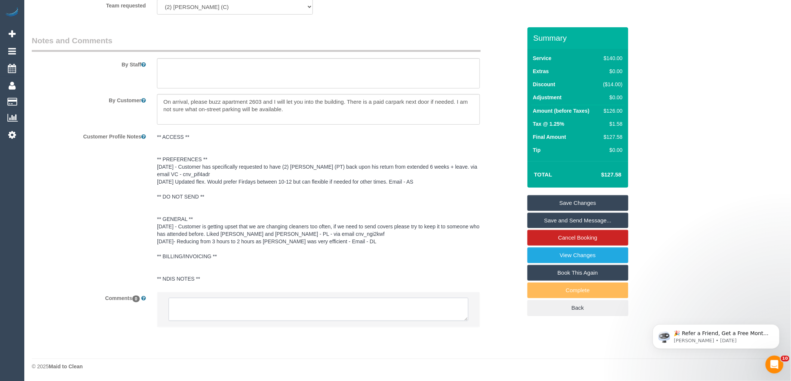
click at [234, 321] on textarea at bounding box center [318, 309] width 300 height 23
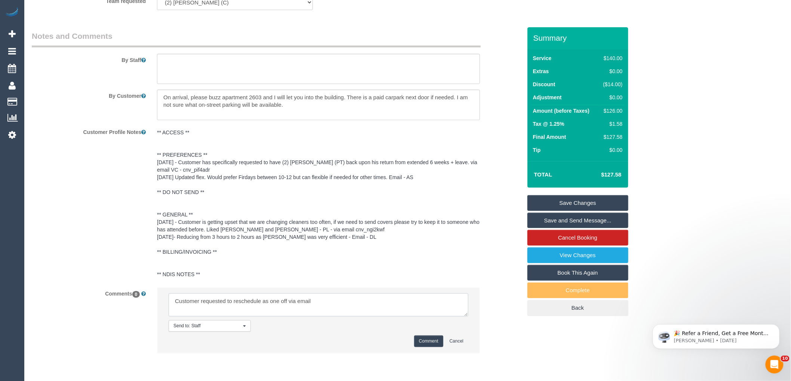
click at [348, 315] on textarea at bounding box center [318, 305] width 300 height 23
click at [375, 306] on textarea at bounding box center [318, 305] width 300 height 23
type textarea "Customer requested to reschedule as one off via email. Offered 2-4pm AW 30/08 v…"
click at [434, 344] on button "Comment" at bounding box center [428, 342] width 29 height 12
click at [499, 339] on div "Comments 0 Send to: Staff Nothing selected Send to: Staff Send to: Customer Sen…" at bounding box center [276, 324] width 501 height 73
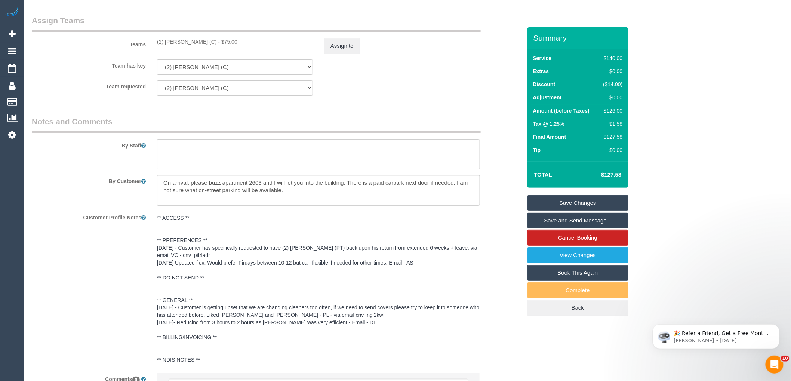
scroll to position [1002, 0]
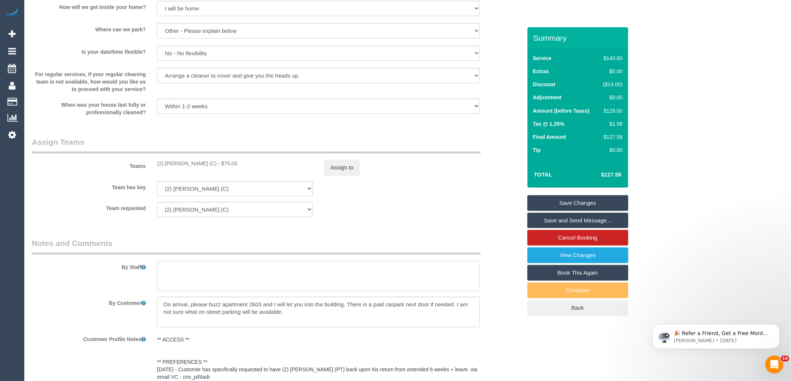
click at [174, 281] on textarea at bounding box center [318, 276] width 323 height 31
type textarea "*cover*"
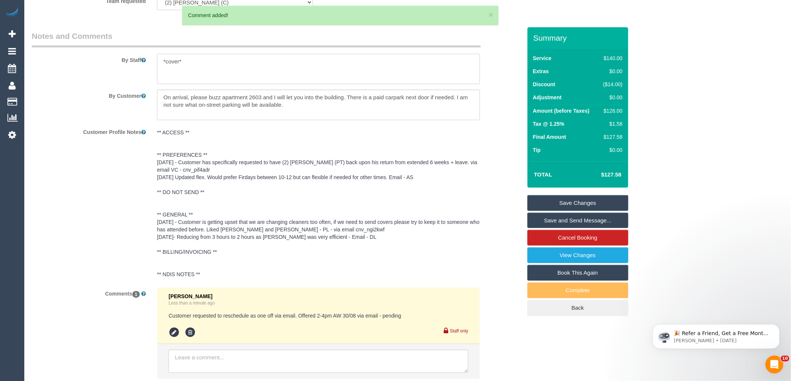
scroll to position [1241, 0]
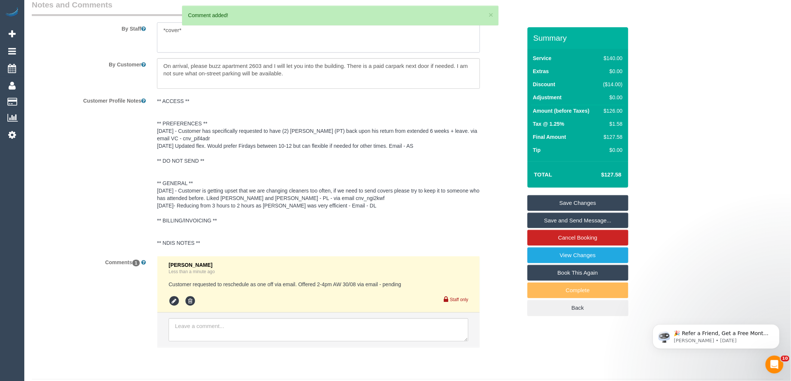
type textarea "*cover*"
click at [170, 307] on icon at bounding box center [173, 301] width 11 height 11
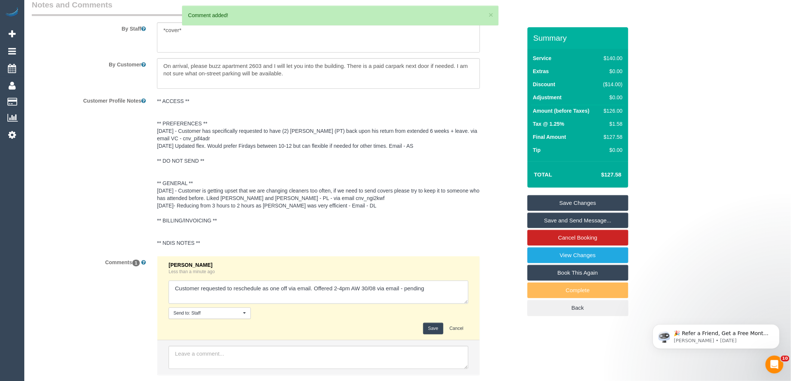
click at [333, 292] on textarea at bounding box center [318, 292] width 300 height 23
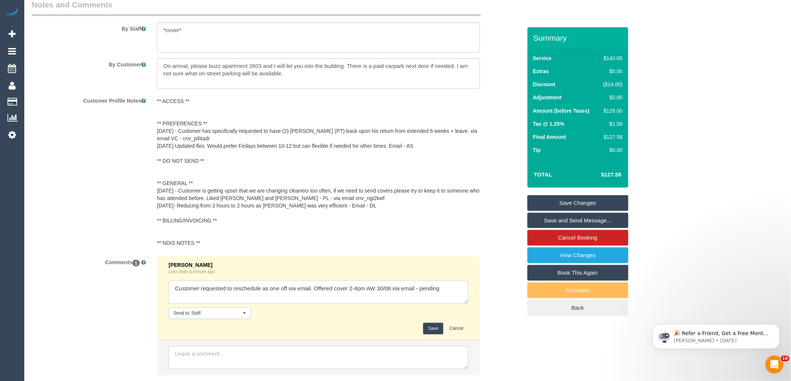
type textarea "Customer requested to reschedule as one off via email. Offered cover 2-4pm AW 3…"
click at [432, 329] on button "Save" at bounding box center [433, 329] width 20 height 12
click at [505, 324] on div "Comments 1 [PERSON_NAME] Less than a minute ago Send to: Staff Nothing selected…" at bounding box center [276, 319] width 501 height 127
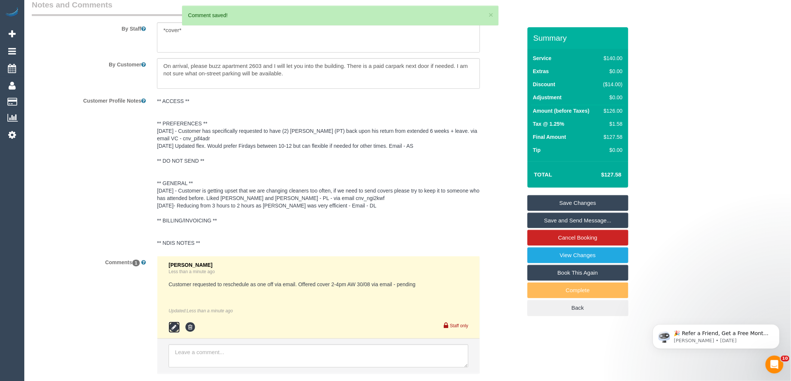
click at [173, 333] on icon at bounding box center [173, 327] width 11 height 11
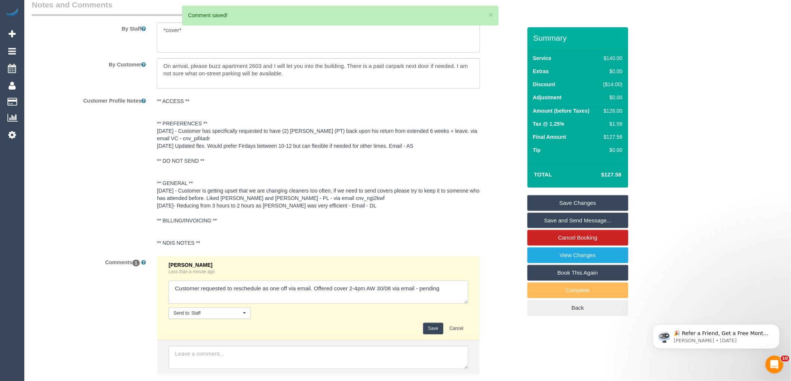
click at [457, 301] on textarea at bounding box center [318, 292] width 300 height 23
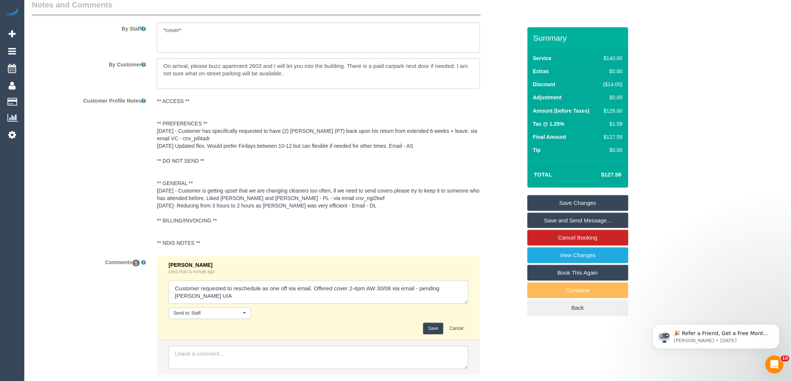
type textarea "Customer requested to reschedule as one off via email. Offered cover 2-4pm AW 3…"
click at [429, 335] on button "Save" at bounding box center [433, 329] width 20 height 12
click at [521, 337] on div "Comments 1 [PERSON_NAME] Less than a minute ago Send to: Staff Nothing selected…" at bounding box center [276, 319] width 501 height 127
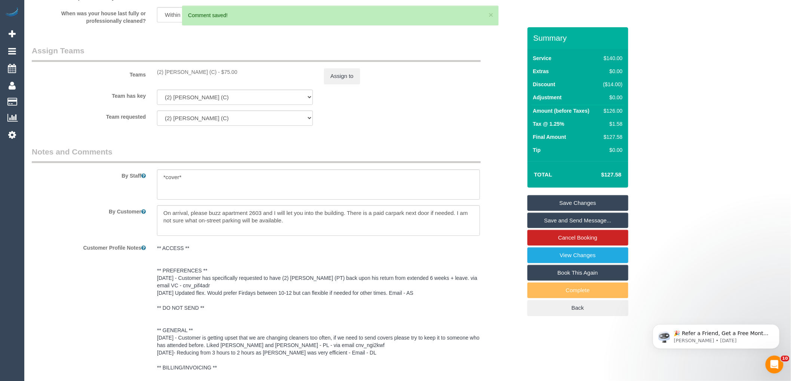
scroll to position [992, 0]
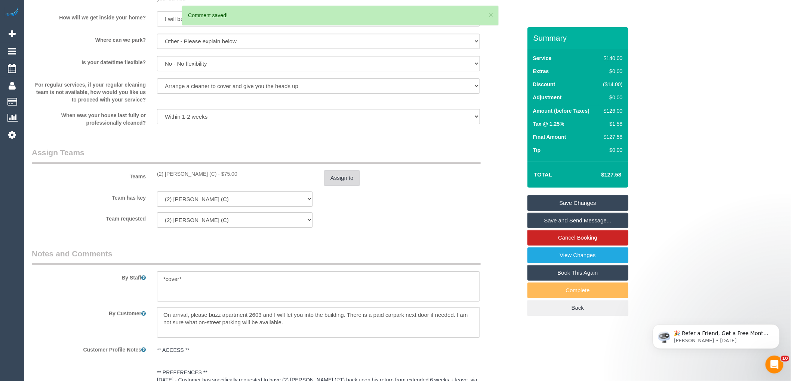
click at [350, 185] on button "Assign to" at bounding box center [342, 178] width 36 height 16
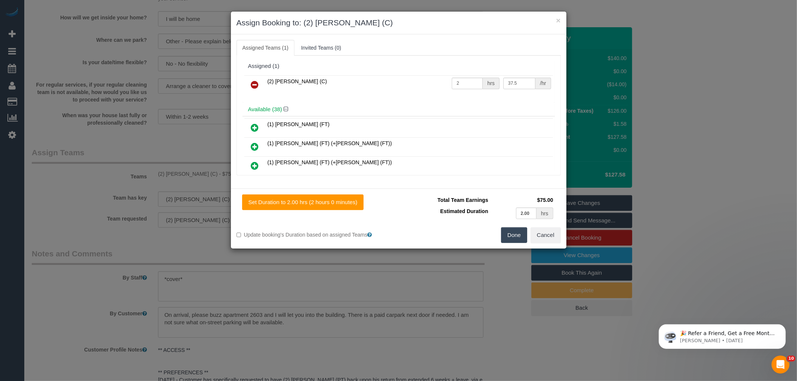
click at [256, 87] on icon at bounding box center [255, 84] width 8 height 9
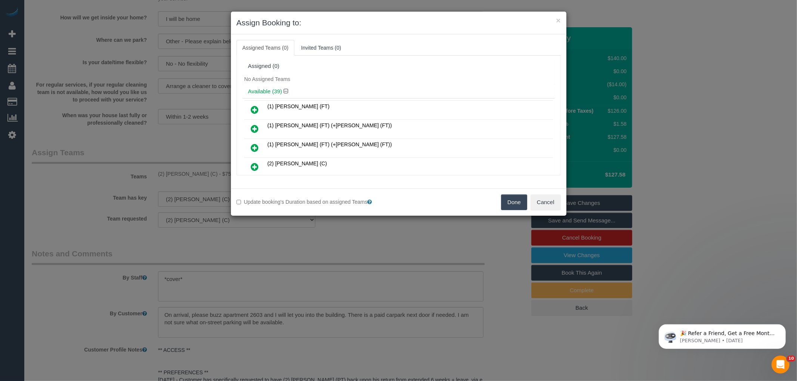
click at [256, 108] on icon at bounding box center [255, 109] width 8 height 9
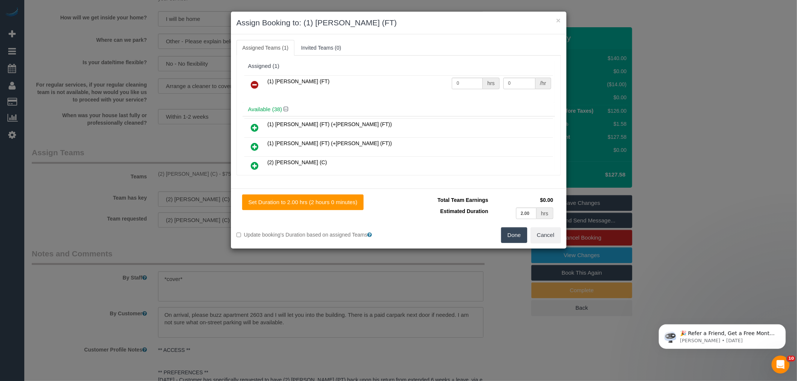
click at [517, 240] on button "Done" at bounding box center [514, 236] width 26 height 16
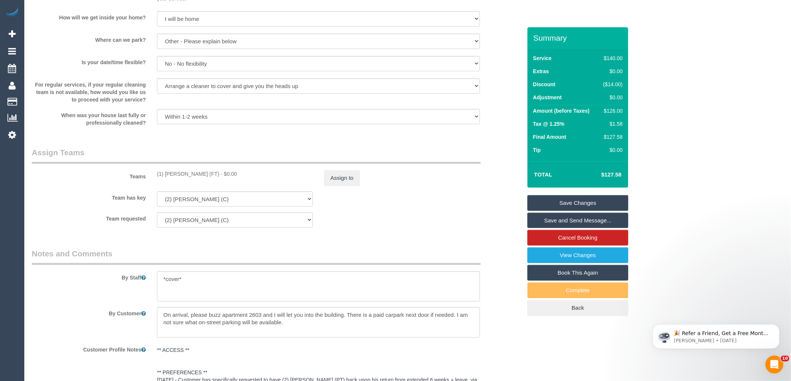
click at [489, 242] on div "× Assign Booking to: (1) Debbie Brodjanac (FT) Assigned Teams (1) Invited Teams…" at bounding box center [395, 190] width 791 height 381
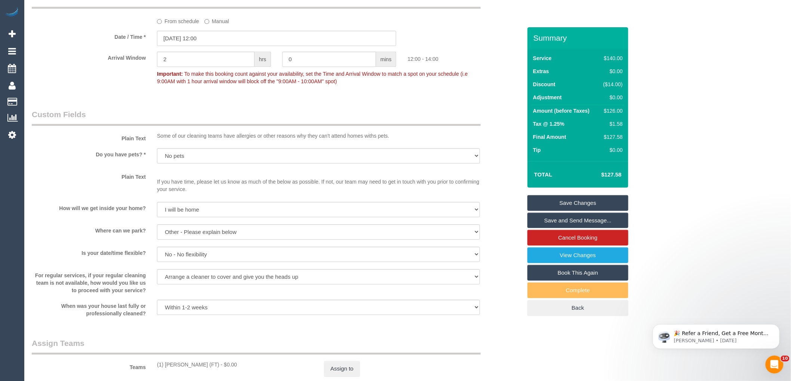
scroll to position [742, 0]
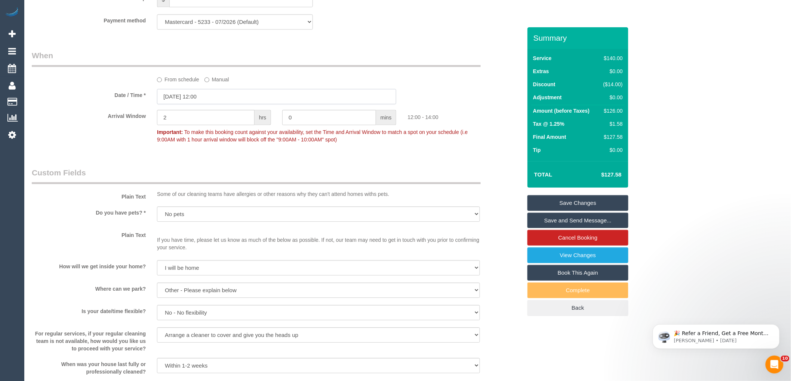
click at [193, 104] on input "29/08/2025 12:00" at bounding box center [276, 96] width 239 height 15
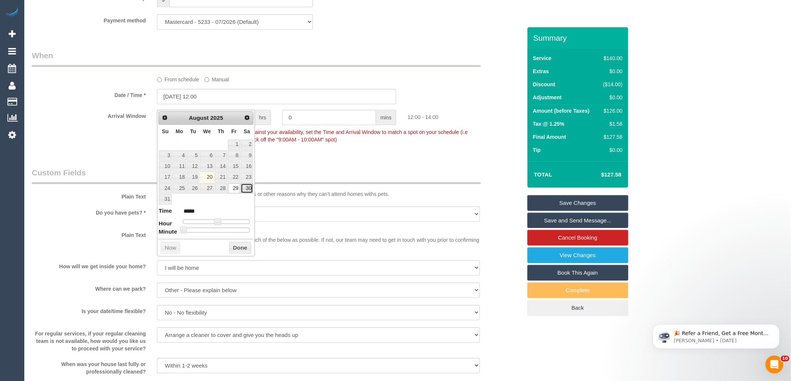
click at [247, 189] on link "30" at bounding box center [247, 188] width 12 height 10
type input "30/08/2025 13:00"
type input "*****"
type input "30/08/2025 14:00"
type input "*****"
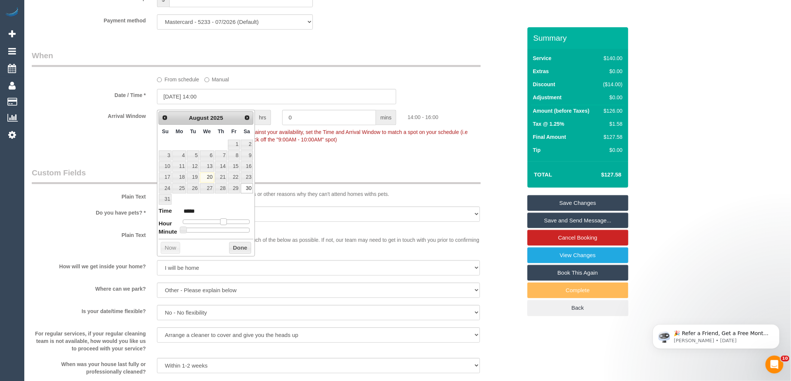
drag, startPoint x: 217, startPoint y: 222, endPoint x: 222, endPoint y: 222, distance: 4.9
click at [222, 222] on span at bounding box center [223, 222] width 7 height 7
click at [235, 247] on button "Done" at bounding box center [240, 248] width 22 height 12
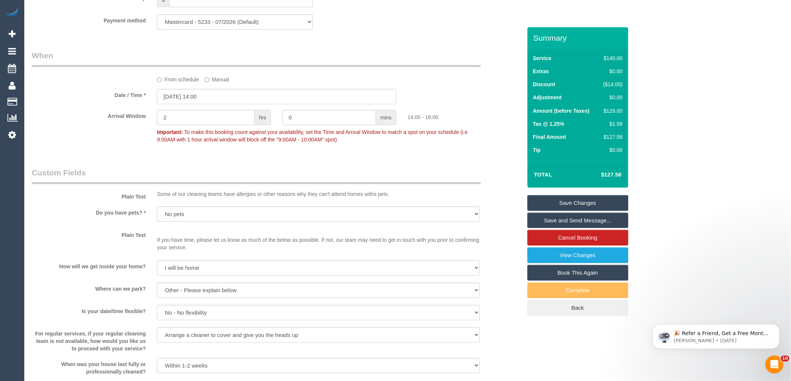
click at [437, 152] on fieldset "When From schedule Manual Date / Time * 30/08/2025 14:00 Arrival Window 2 hrs 0…" at bounding box center [277, 101] width 490 height 102
click at [579, 202] on link "Save Changes" at bounding box center [577, 203] width 101 height 16
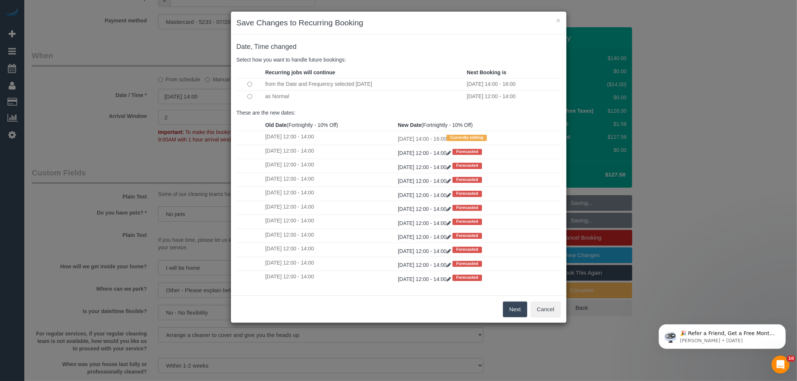
click at [517, 313] on button "Next" at bounding box center [515, 310] width 24 height 16
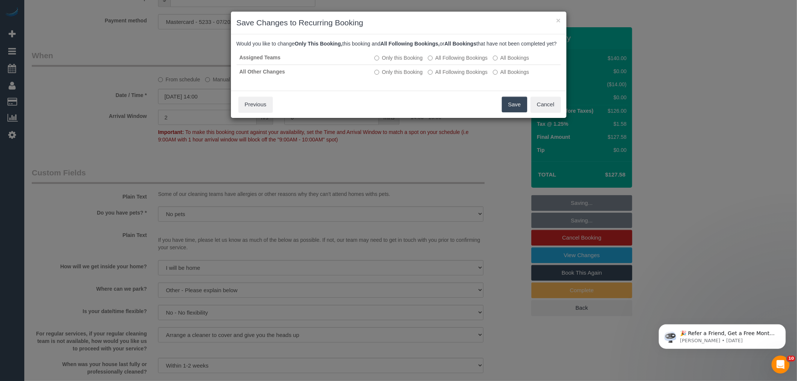
click at [505, 112] on button "Save" at bounding box center [514, 105] width 25 height 16
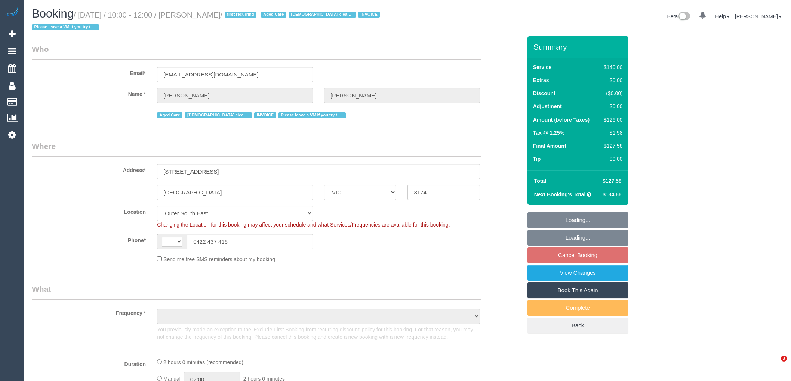
select select "VIC"
select select "string:AU"
select select "string:stripe-pm_1Ry3QQ2GScqysDRVmIhgMF8z"
select select "object:753"
select select "number:28"
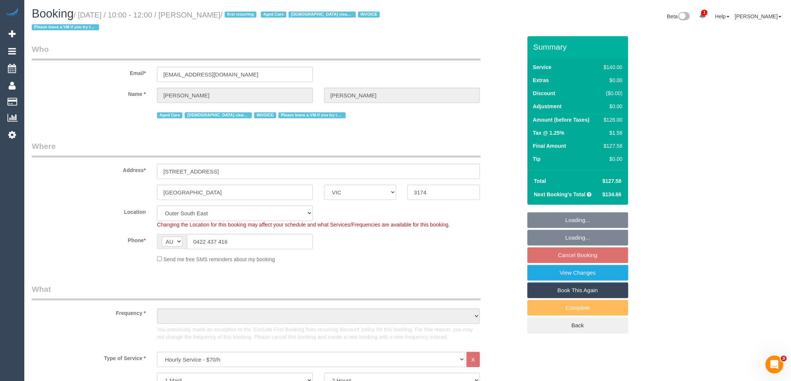
select select "number:14"
select select "number:19"
select select "number:24"
select select "object:1215"
select select "spot3"
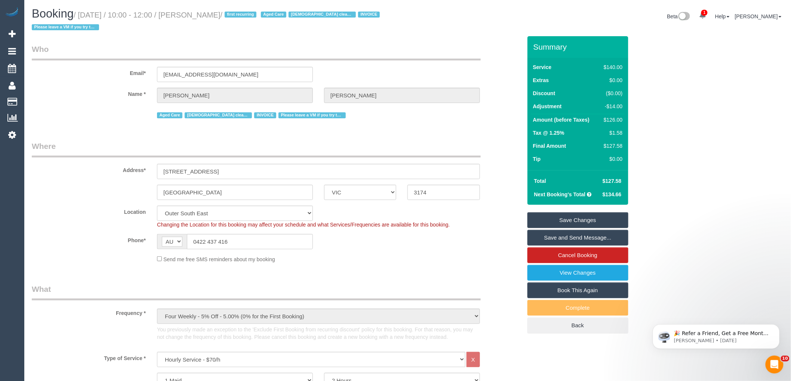
drag, startPoint x: 253, startPoint y: 12, endPoint x: 195, endPoint y: 14, distance: 57.9
click at [195, 14] on small "/ August 30, 2025 / 10:00 - 12:00 / Christopher Daley / first recurring Aged Ca…" at bounding box center [207, 21] width 350 height 21
drag, startPoint x: 195, startPoint y: 14, endPoint x: 198, endPoint y: 15, distance: 3.9
click at [198, 15] on small "/ August 30, 2025 / 10:00 - 12:00 / Christopher Daley / first recurring Aged Ca…" at bounding box center [207, 21] width 350 height 21
drag, startPoint x: 194, startPoint y: 13, endPoint x: 253, endPoint y: 15, distance: 59.1
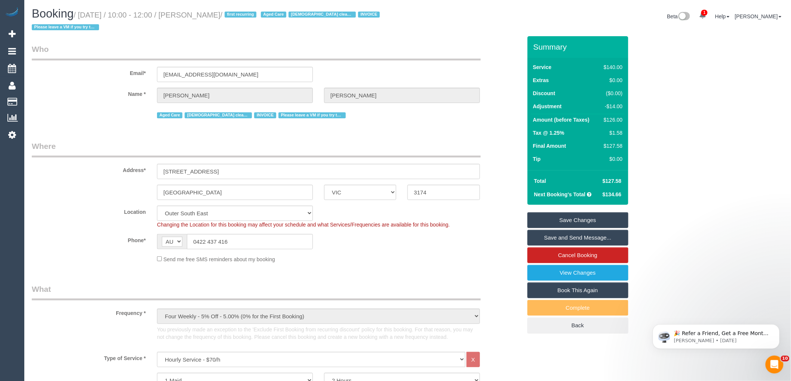
click at [253, 15] on small "/ August 30, 2025 / 10:00 - 12:00 / Christopher Daley / first recurring Aged Ca…" at bounding box center [207, 21] width 350 height 21
copy small "Christopher Daley"
drag, startPoint x: 356, startPoint y: 262, endPoint x: 369, endPoint y: 262, distance: 13.1
click at [356, 262] on div "Send me free SMS reminders about my booking" at bounding box center [318, 259] width 334 height 8
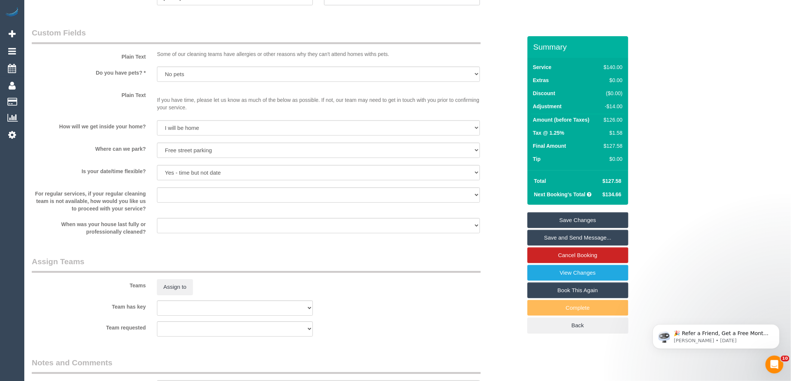
scroll to position [996, 0]
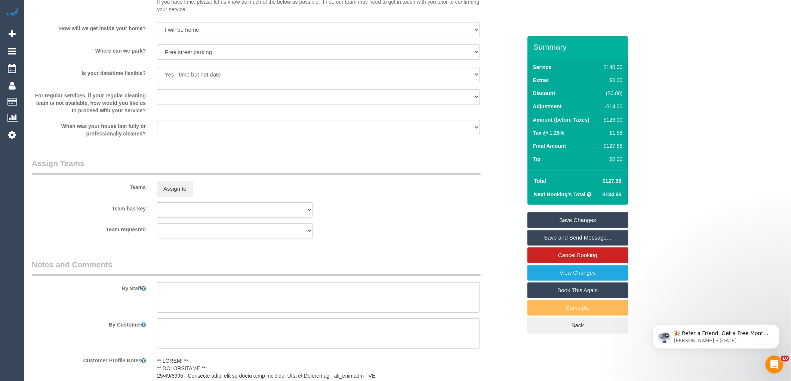
click at [176, 185] on div "Teams Assign to" at bounding box center [276, 177] width 501 height 39
click at [171, 190] on button "Assign to" at bounding box center [175, 189] width 36 height 16
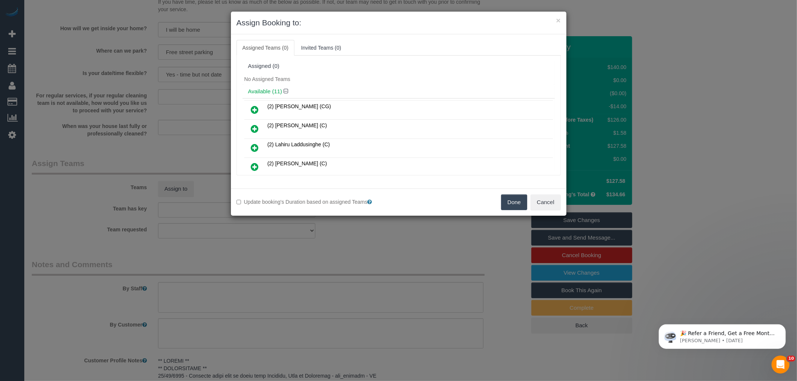
click at [254, 108] on icon at bounding box center [255, 109] width 8 height 9
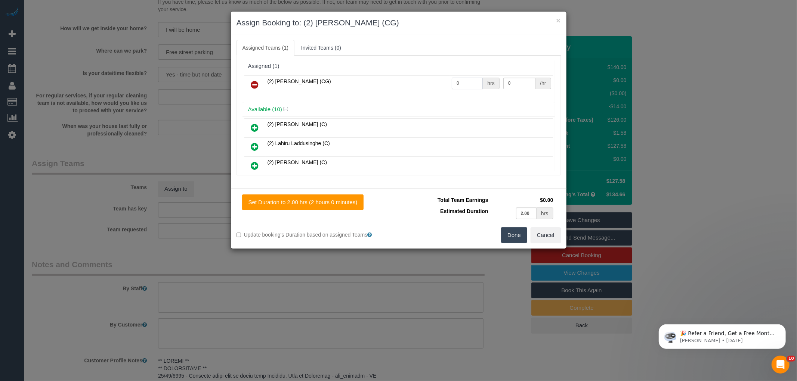
click at [470, 85] on input "0" at bounding box center [467, 84] width 31 height 12
type input "2"
click at [520, 81] on input "0" at bounding box center [519, 84] width 32 height 12
type input "41.25"
click at [517, 240] on button "Done" at bounding box center [514, 236] width 26 height 16
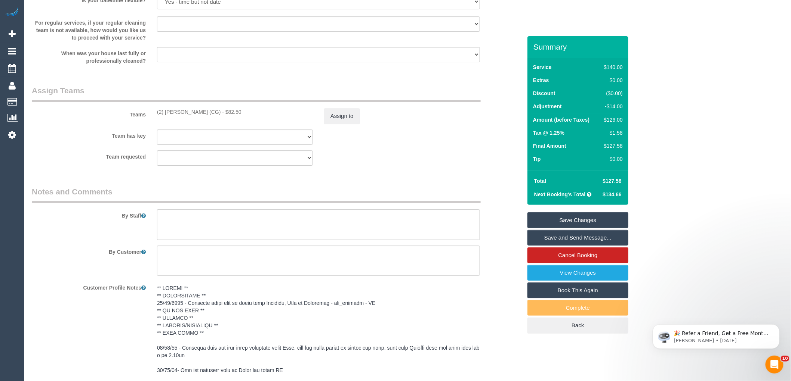
scroll to position [1121, 0]
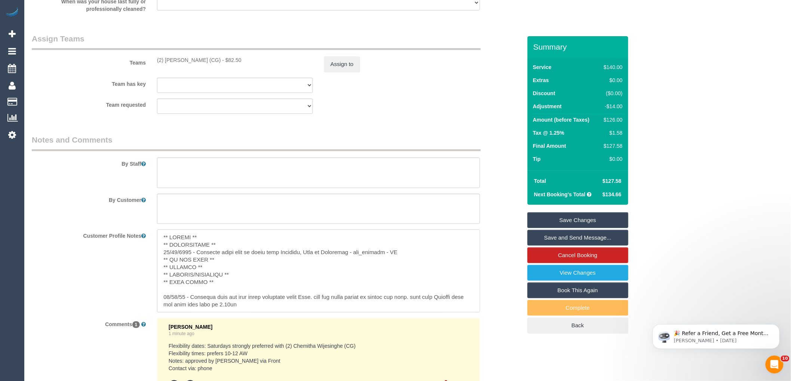
click at [238, 253] on textarea at bounding box center [318, 271] width 323 height 83
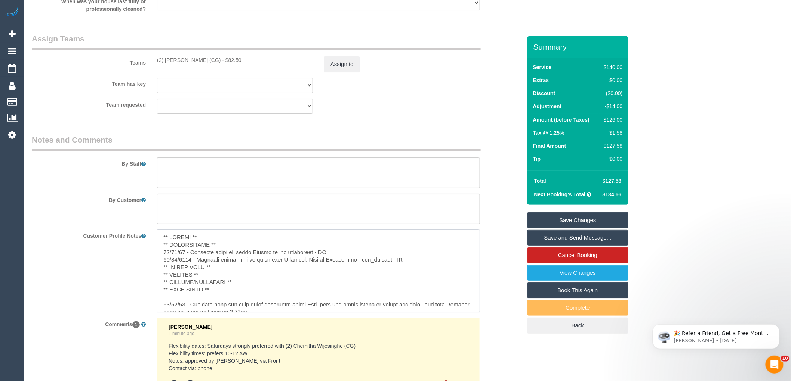
click at [322, 258] on textarea at bounding box center [318, 271] width 323 height 83
type textarea "** ACCESS ** ** PREFERENCES ** 20/08/25 - Chemitha named via email Please do no…"
click at [500, 286] on div "Customer Profile Notes" at bounding box center [276, 271] width 501 height 83
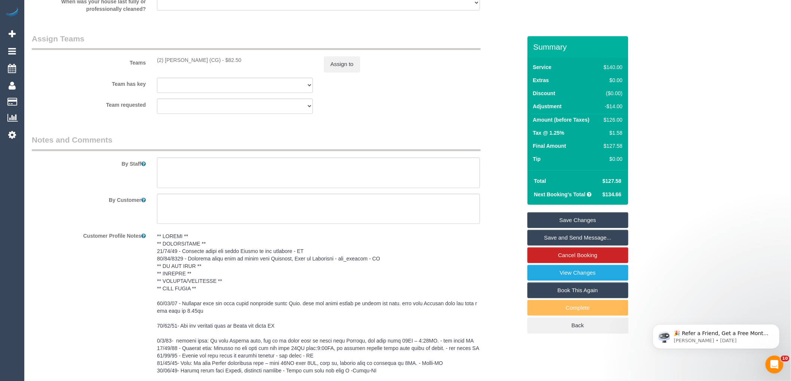
click at [554, 238] on link "Save and Send Message..." at bounding box center [577, 238] width 101 height 16
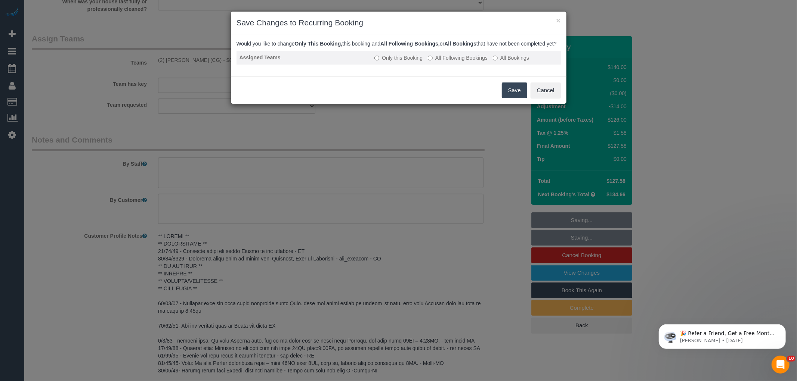
click at [460, 60] on td "Only this Booking All Following Bookings All Bookings" at bounding box center [465, 58] width 189 height 14
click at [471, 62] on label "All Following Bookings" at bounding box center [458, 57] width 60 height 7
click at [507, 95] on button "Save" at bounding box center [514, 91] width 25 height 16
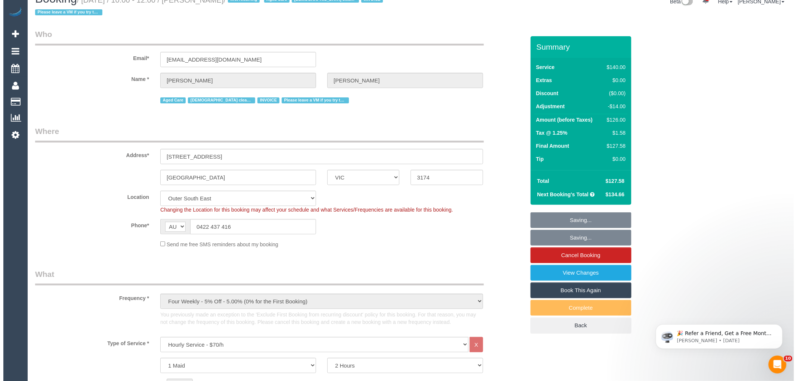
scroll to position [0, 0]
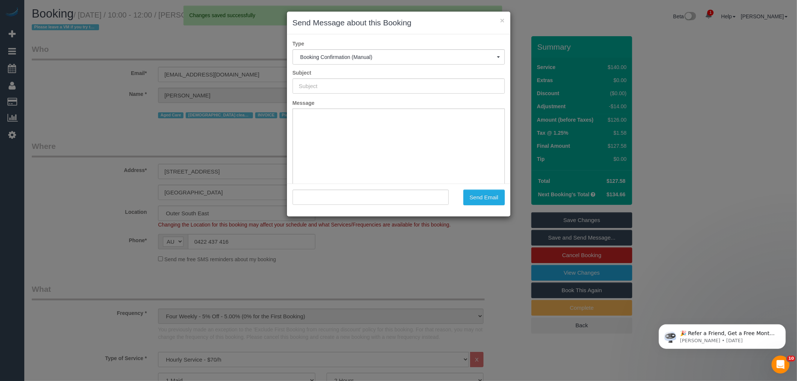
type input "Booking Confirmed"
type input ""Christopher Daley" <cdaley397@gmail.com>"
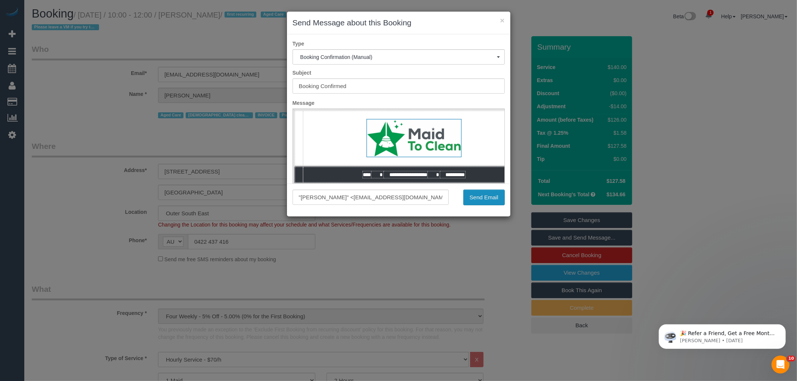
click at [482, 199] on button "Send Email" at bounding box center [483, 198] width 41 height 16
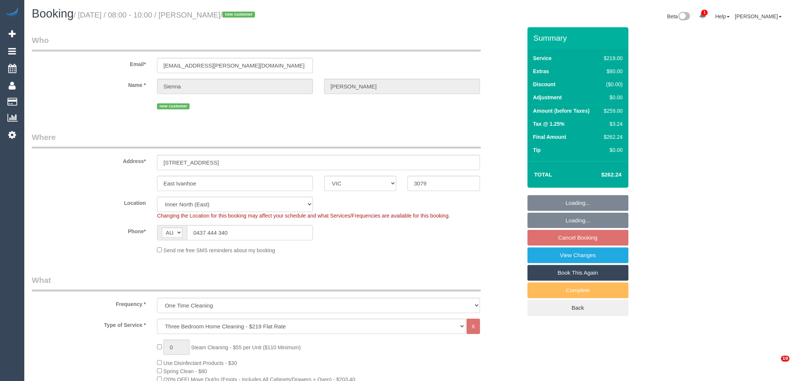
select select "VIC"
select select "number:27"
select select "number:14"
select select "number:19"
select select "number:24"
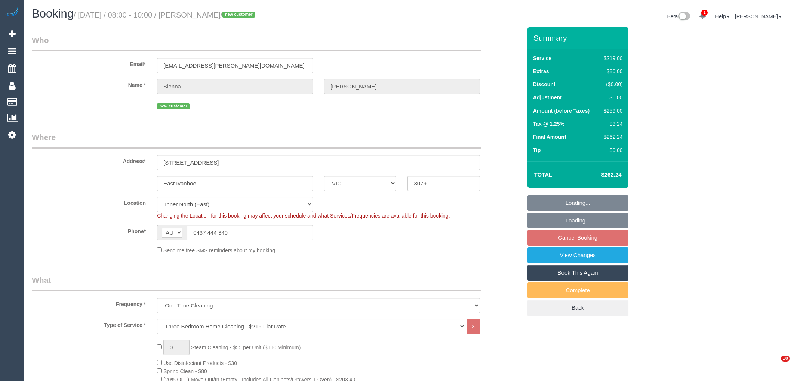
select select "number:33"
select select "number:13"
select select "spot2"
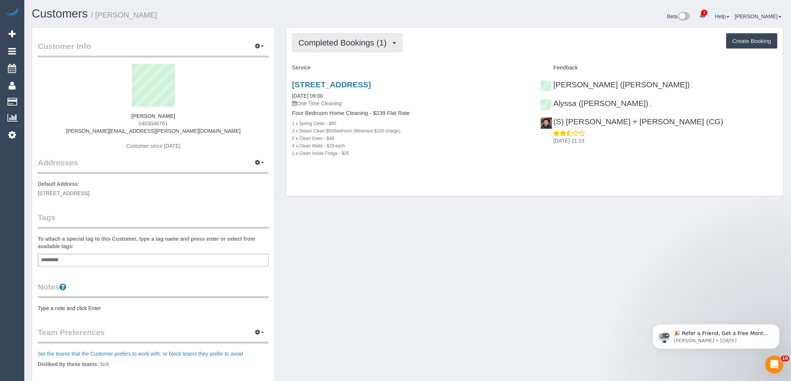
click at [367, 47] on span "Completed Bookings (1)" at bounding box center [344, 42] width 92 height 9
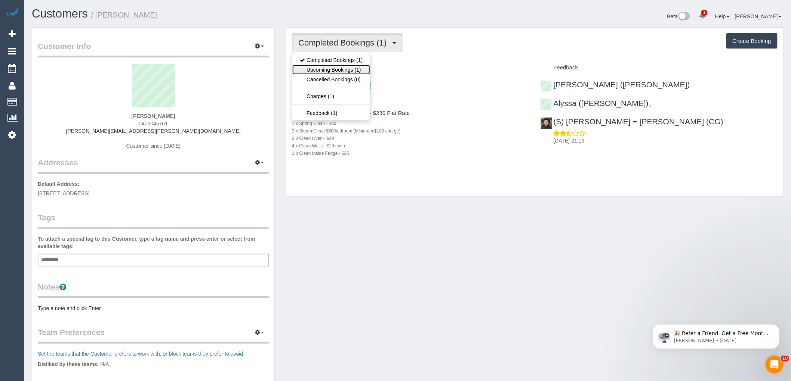
click at [345, 71] on link "Upcoming Bookings (1)" at bounding box center [331, 70] width 78 height 10
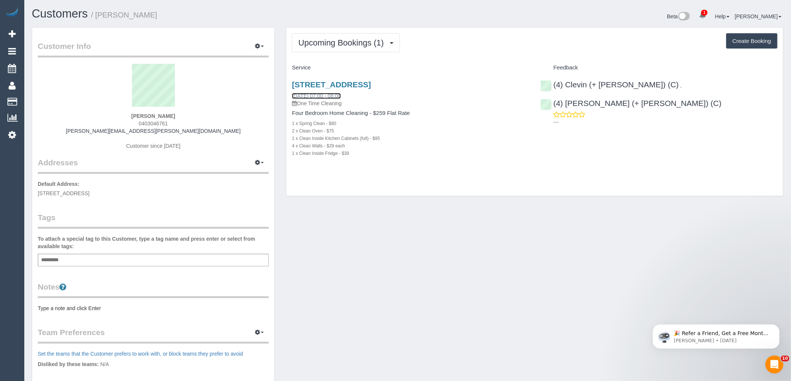
click at [330, 96] on link "[DATE] 07:00 - 08:00" at bounding box center [316, 96] width 49 height 6
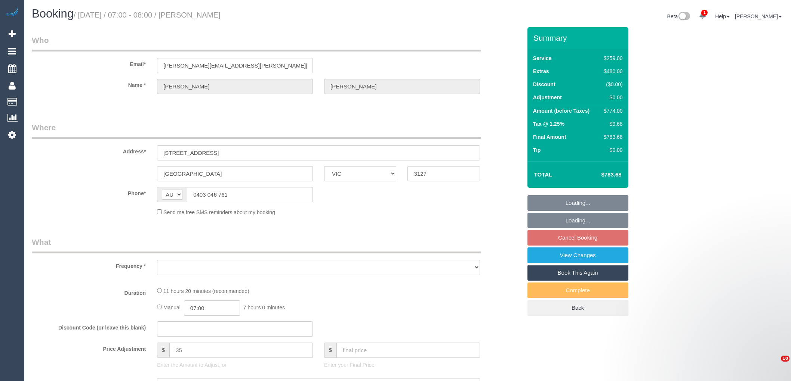
select select "VIC"
select select "string:stripe-pm_1LGbX32GScqysDRVAs0SbGma"
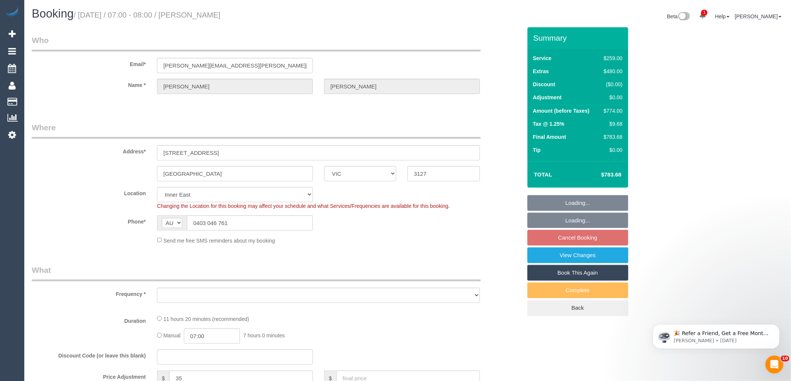
select select "object:603"
select select "number:30"
select select "number:14"
select select "number:19"
select select "number:36"
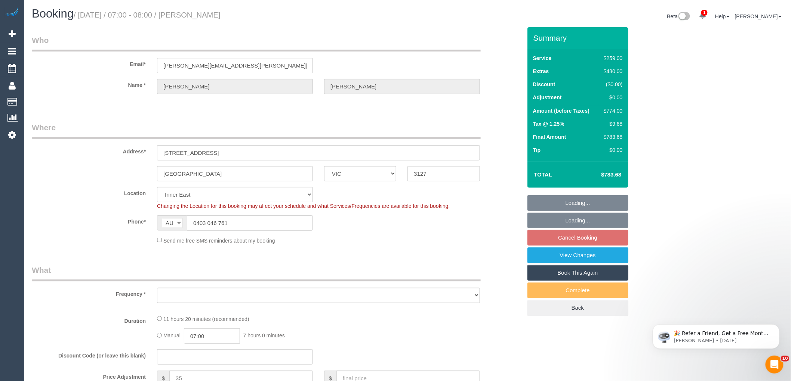
select select "number:11"
select select "object:754"
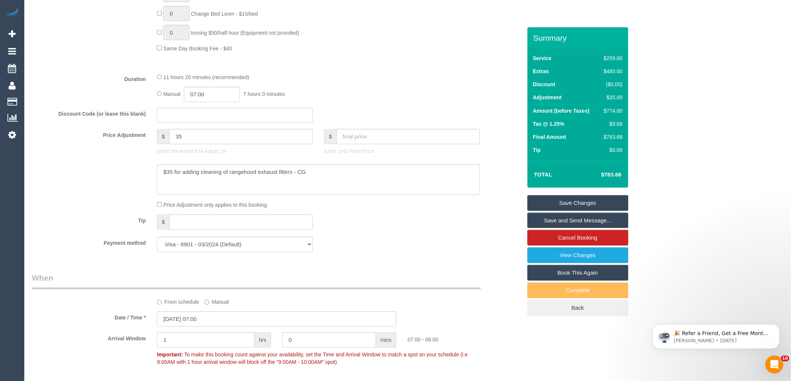
scroll to position [581, 0]
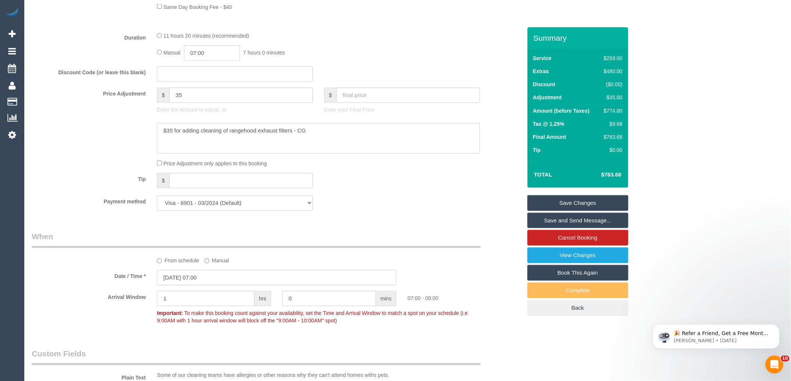
click at [194, 285] on input "22/08/2025 07:00" at bounding box center [276, 277] width 239 height 15
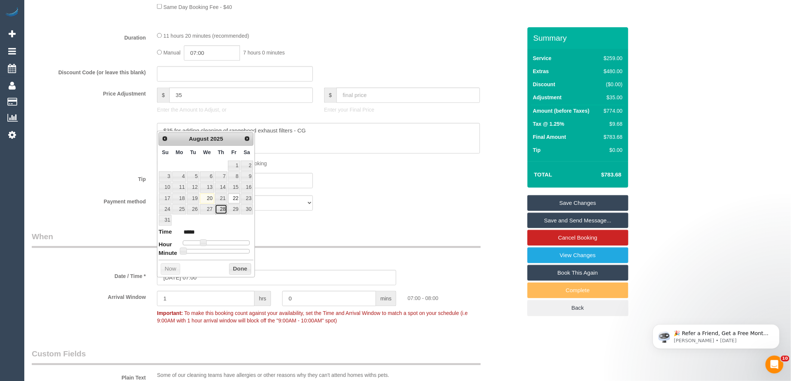
click at [220, 210] on link "28" at bounding box center [221, 210] width 12 height 10
type input "28/08/2025 07:00"
click at [238, 269] on button "Done" at bounding box center [240, 270] width 22 height 12
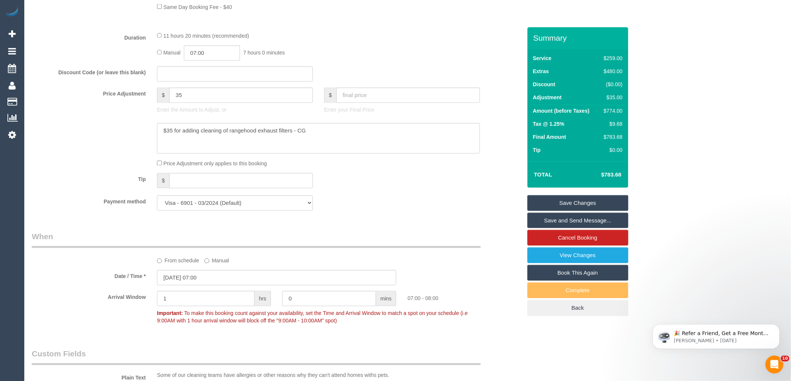
click at [361, 211] on div "Payment method Visa - 6901 - 03/2024 (Default) Add Credit Card ─────────────── …" at bounding box center [276, 203] width 501 height 15
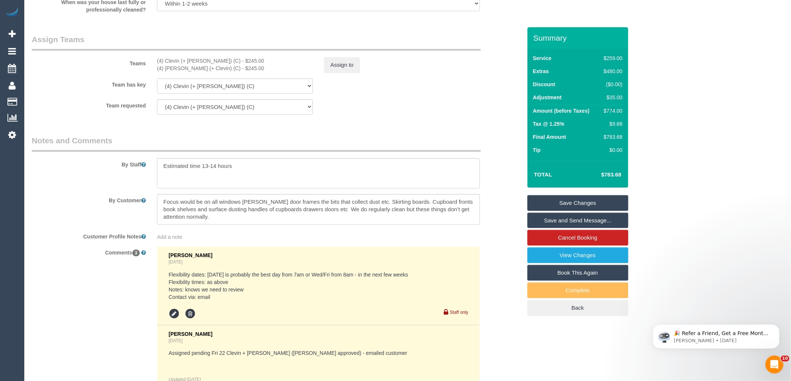
scroll to position [1304, 0]
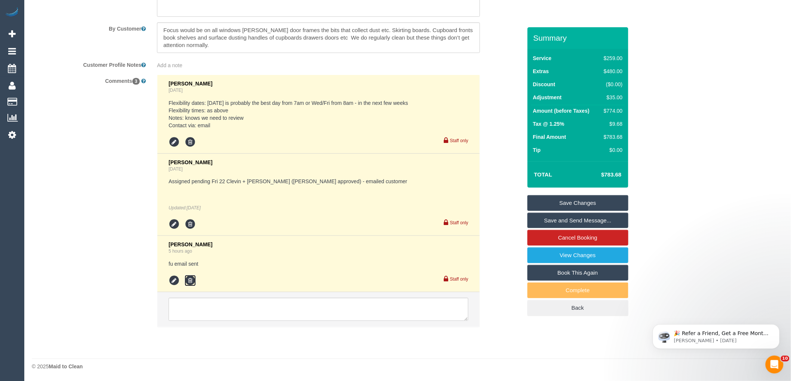
click at [192, 282] on icon at bounding box center [190, 280] width 11 height 11
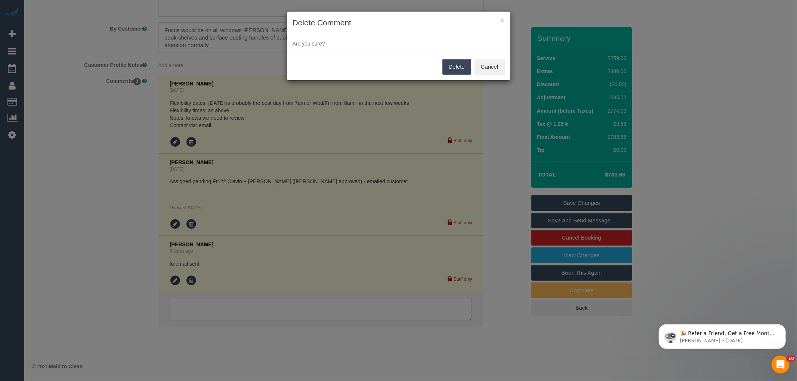
click at [454, 69] on button "Delete" at bounding box center [456, 67] width 29 height 16
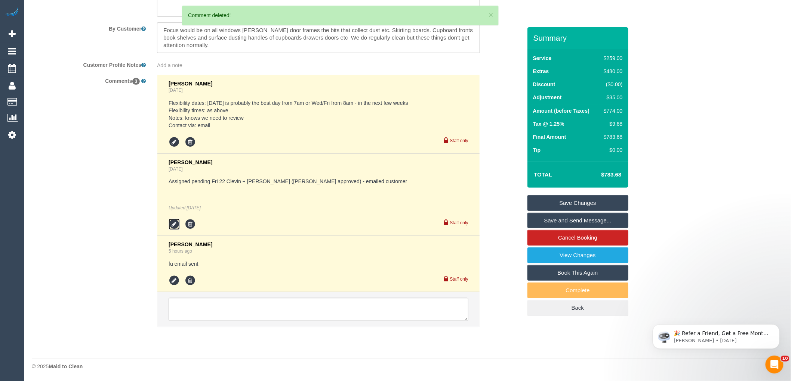
click at [172, 226] on icon at bounding box center [173, 224] width 11 height 11
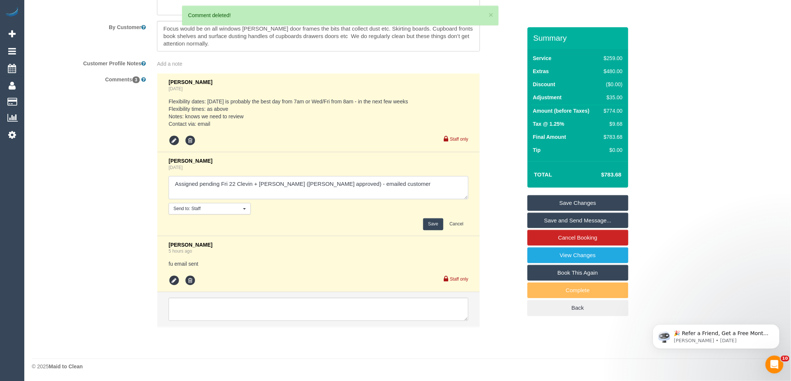
click at [400, 191] on textarea at bounding box center [318, 187] width 300 height 23
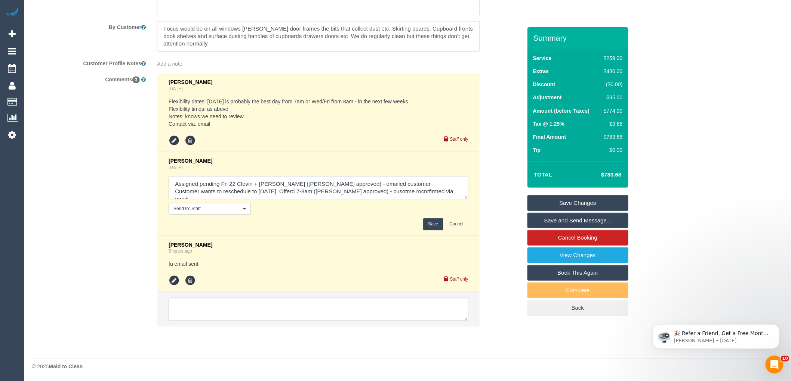
click at [385, 185] on textarea at bounding box center [318, 187] width 300 height 23
drag, startPoint x: 417, startPoint y: 193, endPoint x: 389, endPoint y: 192, distance: 27.7
click at [389, 192] on textarea at bounding box center [318, 187] width 300 height 23
drag, startPoint x: 283, startPoint y: 192, endPoint x: 273, endPoint y: 203, distance: 15.1
click at [253, 217] on div "Laura Butera 5 days ago Send to: Staff Nothing selected Send to: Staff Send to:…" at bounding box center [318, 194] width 300 height 72
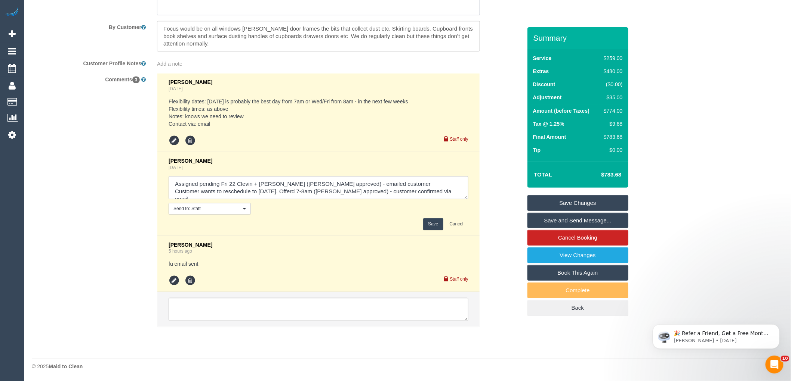
drag, startPoint x: 293, startPoint y: 194, endPoint x: 337, endPoint y: 19, distance: 179.5
click at [331, 8] on textarea at bounding box center [318, 0] width 323 height 31
type textarea "Assigned pending Fri 22 Clevin + Noel (Jess approved) - emailed customer Custom…"
click at [431, 225] on button "Save" at bounding box center [433, 225] width 20 height 12
click at [485, 213] on div "Clare Gross 6 days ago Flexibility dates: Wednesday is probably the best day fr…" at bounding box center [318, 204] width 334 height 262
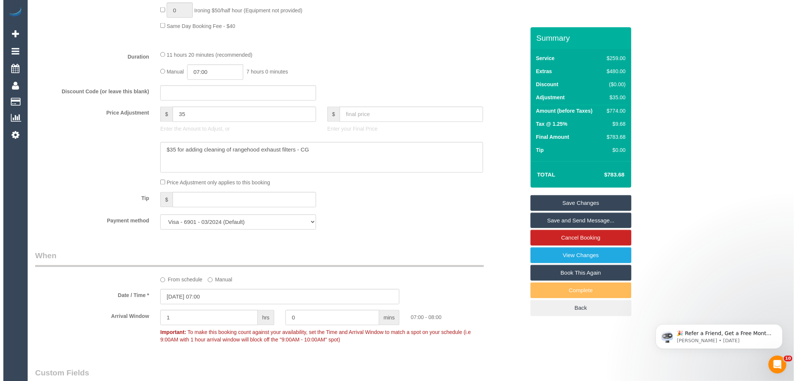
scroll to position [681, 0]
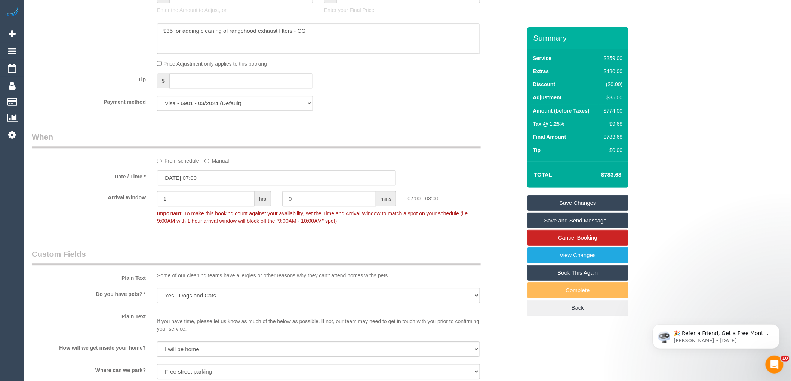
click at [575, 219] on link "Save and Send Message..." at bounding box center [577, 221] width 101 height 16
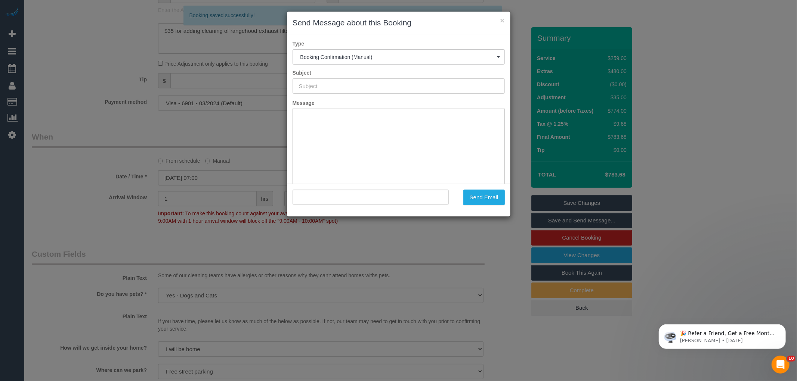
type input "Booking Confirmed"
type input ""Sarah Anderson" <sarah.anderson@latrobe.edu.au>"
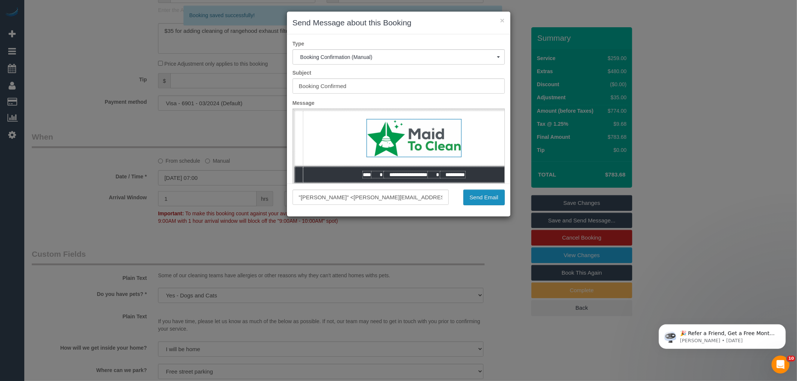
click at [466, 199] on button "Send Email" at bounding box center [483, 198] width 41 height 16
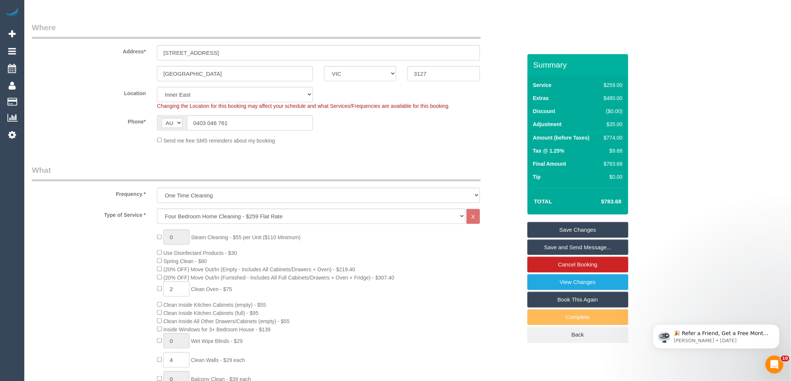
scroll to position [0, 0]
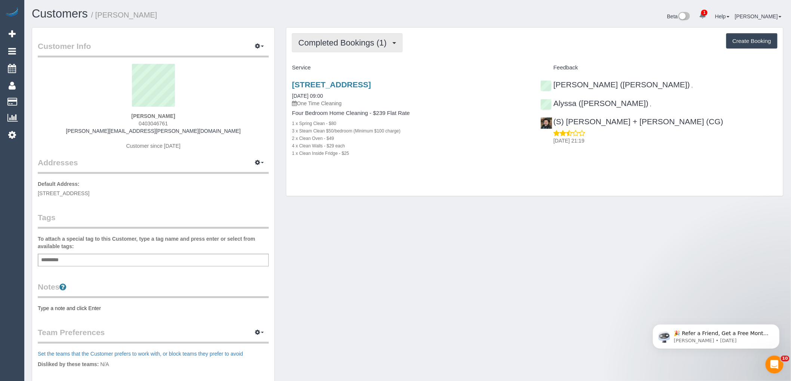
click at [383, 46] on span "Completed Bookings (1)" at bounding box center [344, 42] width 92 height 9
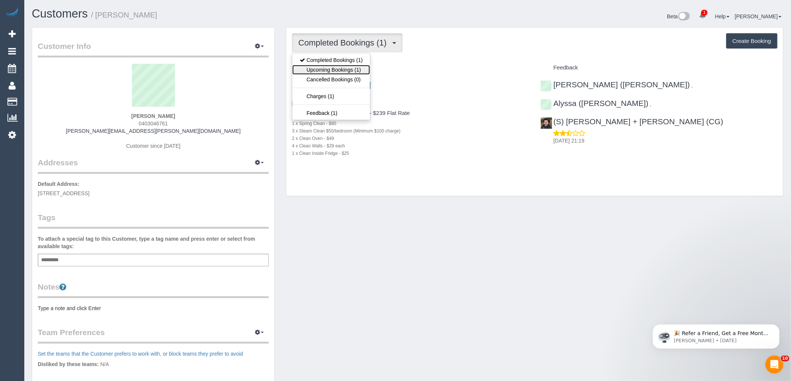
click at [356, 69] on link "Upcoming Bookings (1)" at bounding box center [331, 70] width 78 height 10
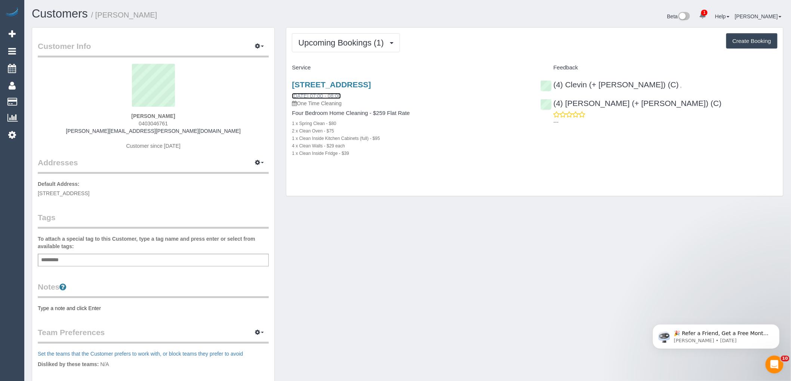
click at [340, 94] on link "28/08/2025 07:00 - 08:00" at bounding box center [316, 96] width 49 height 6
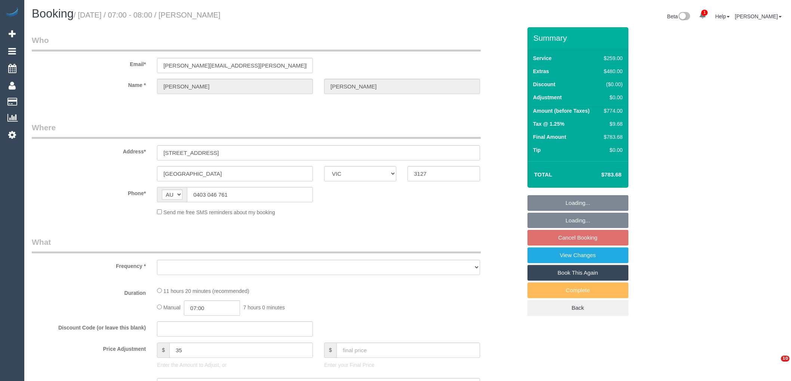
select select "VIC"
select select "string:stripe-pm_1LGbX32GScqysDRVAs0SbGma"
select select "number:30"
select select "number:14"
select select "number:19"
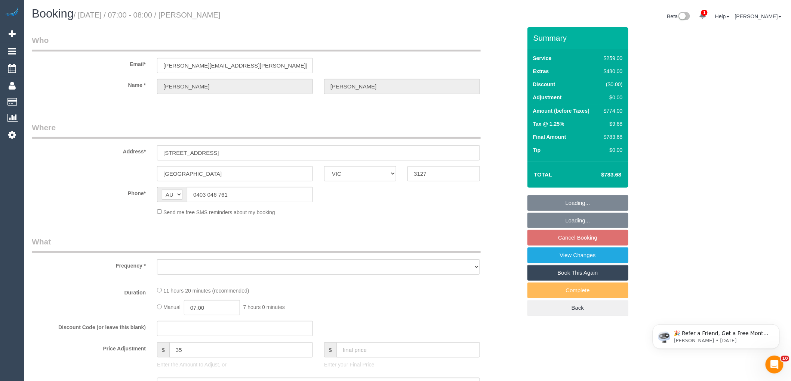
select select "number:36"
select select "number:11"
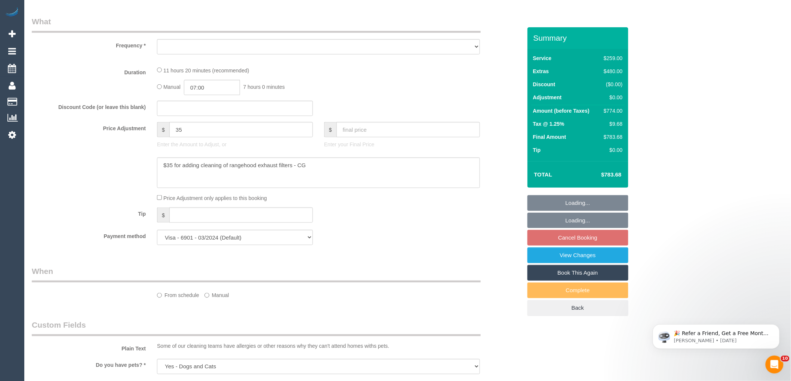
select select "object:1440"
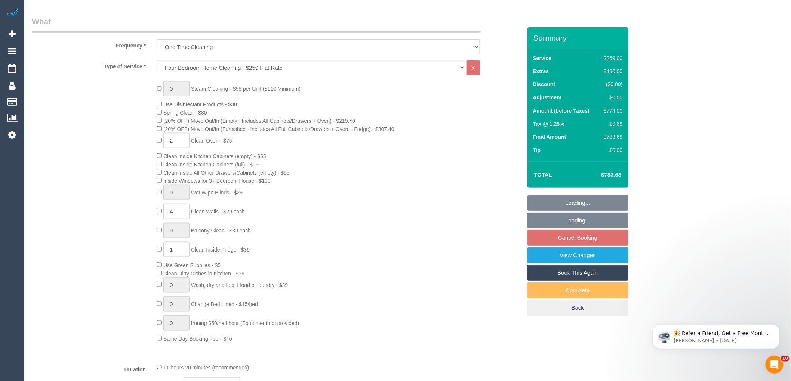
select select "spot1"
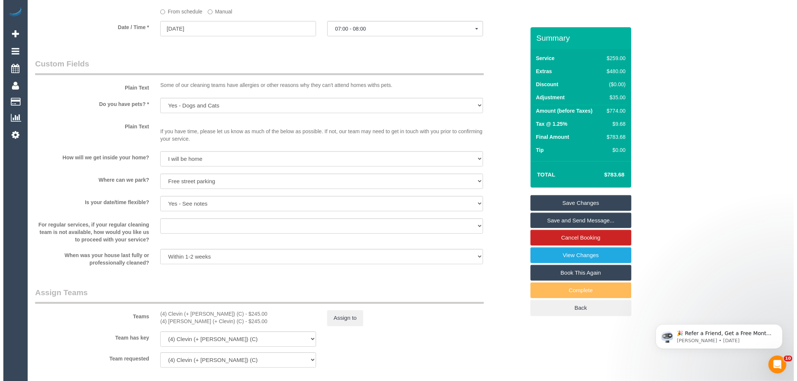
scroll to position [955, 0]
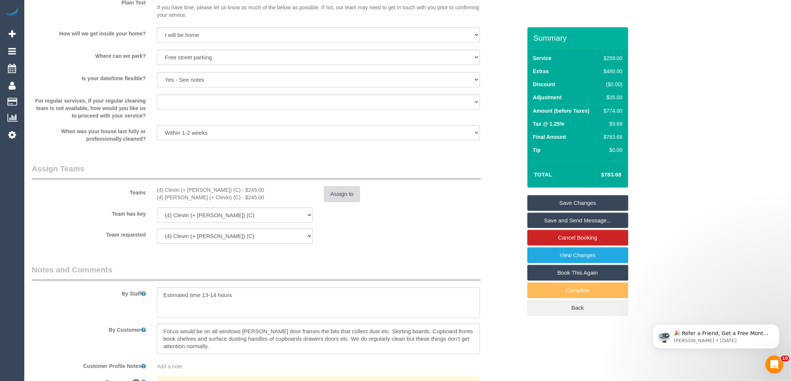
click at [346, 202] on button "Assign to" at bounding box center [342, 194] width 36 height 16
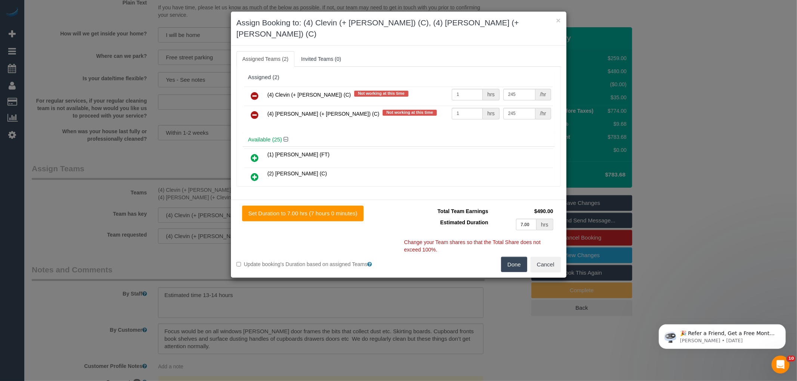
click at [253, 92] on icon at bounding box center [255, 96] width 8 height 9
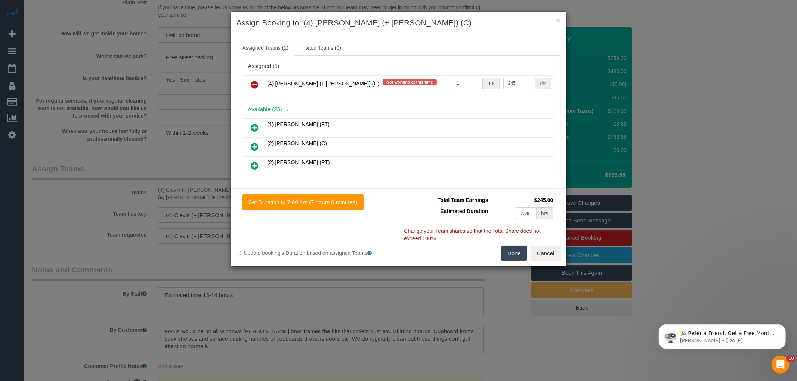
click at [254, 85] on icon at bounding box center [255, 84] width 8 height 9
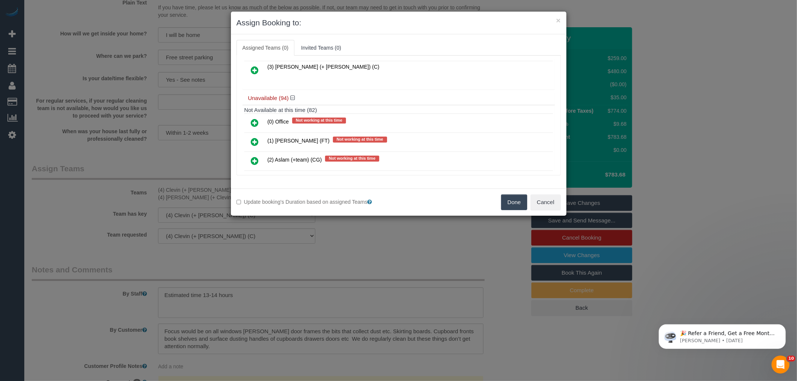
scroll to position [415, 0]
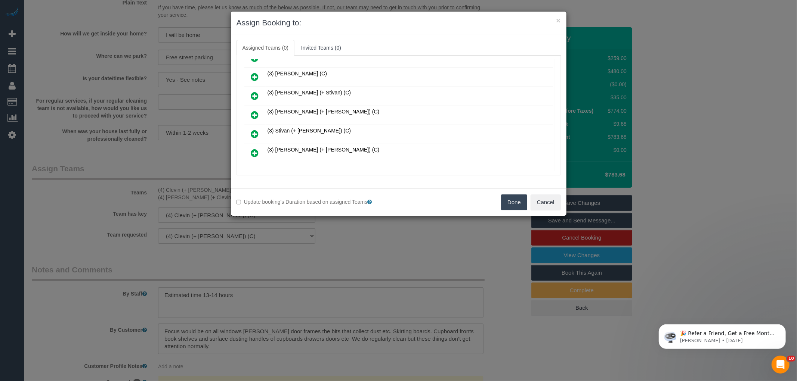
click at [253, 111] on icon at bounding box center [255, 115] width 8 height 9
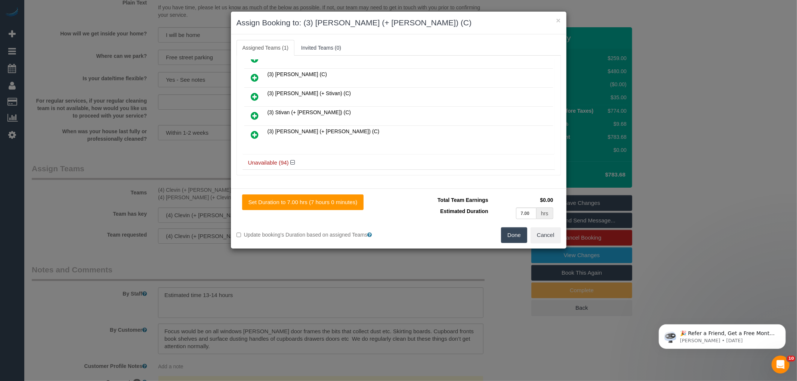
scroll to position [391, 0]
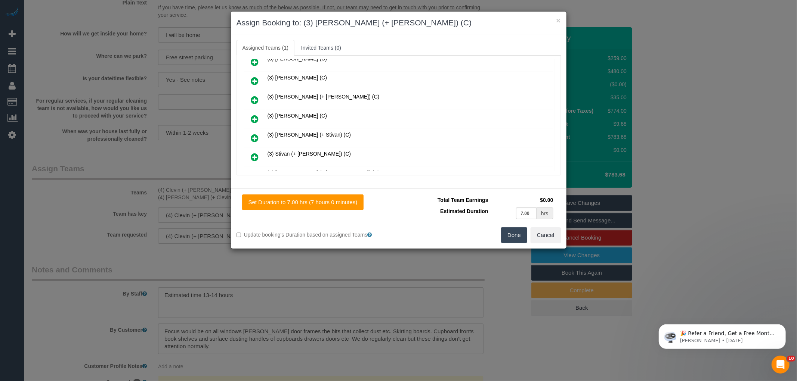
click at [256, 96] on icon at bounding box center [255, 100] width 8 height 9
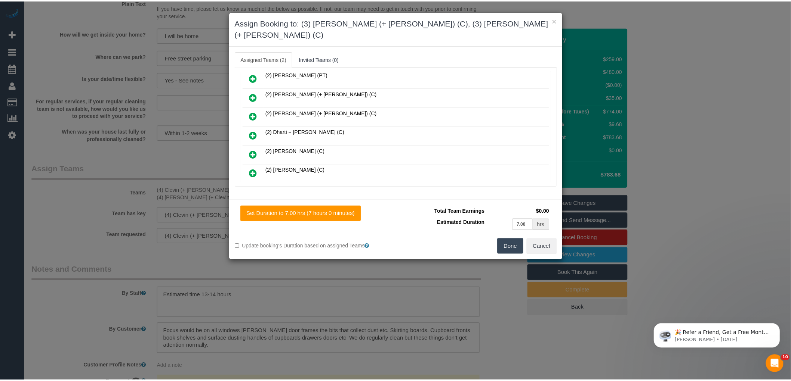
scroll to position [0, 0]
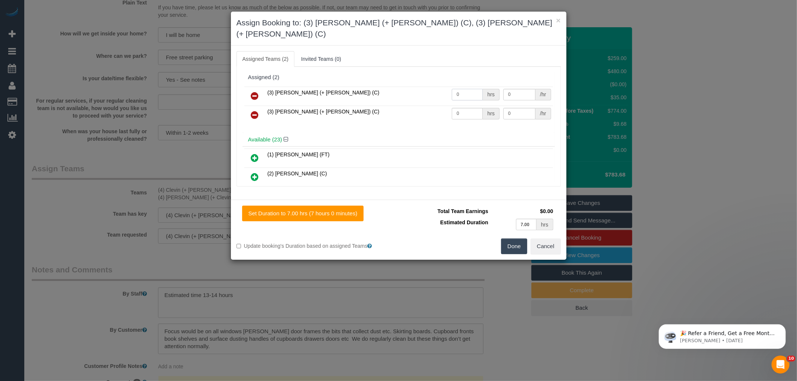
click at [470, 89] on input "0" at bounding box center [467, 95] width 31 height 12
type input "1"
click at [466, 108] on input "0" at bounding box center [467, 114] width 31 height 12
type input "1"
click at [511, 89] on input "0" at bounding box center [519, 95] width 32 height 12
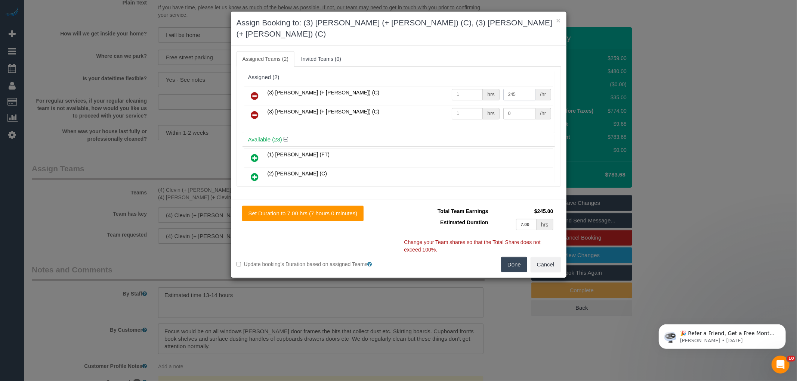
type input "245"
click at [513, 108] on input "0" at bounding box center [519, 114] width 32 height 12
type input "245"
click at [520, 257] on button "Done" at bounding box center [514, 265] width 26 height 16
click at [520, 255] on div "× Assign Booking to: (3) Smruti (+ Jay) (C), (3) Jay (+ Smruti) (C) Assigned Te…" at bounding box center [398, 190] width 797 height 381
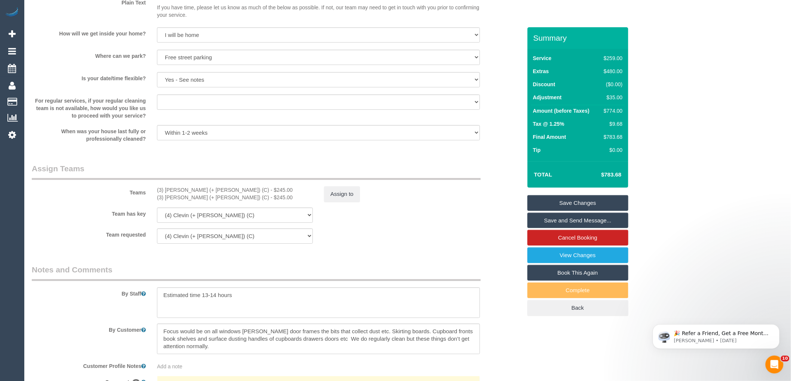
click at [592, 203] on link "Save Changes" at bounding box center [577, 203] width 101 height 16
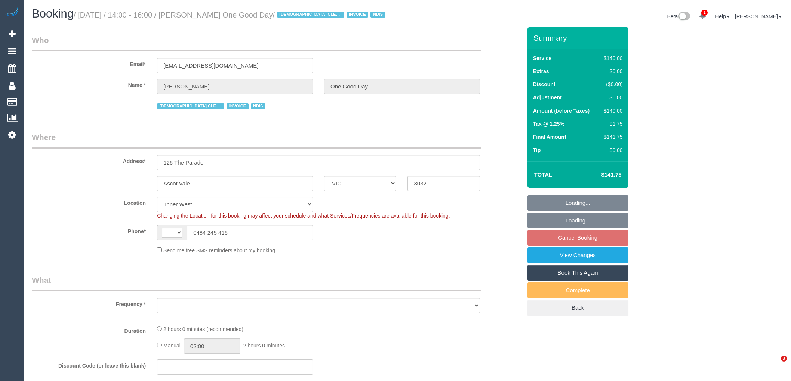
select select "VIC"
select select "string:AU"
select select "object:1444"
select select "number:28"
select select "number:14"
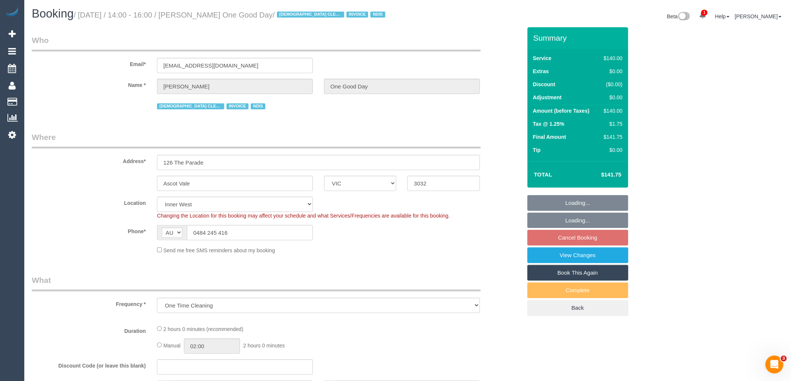
select select "number:19"
select select "number:24"
select select "spot1"
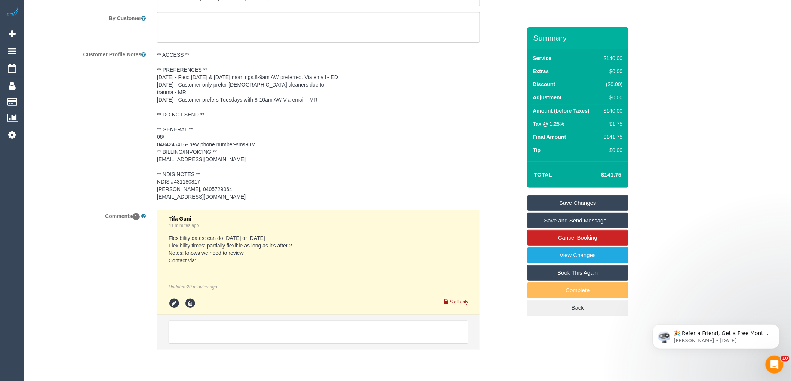
scroll to position [1284, 0]
